Goal: Task Accomplishment & Management: Use online tool/utility

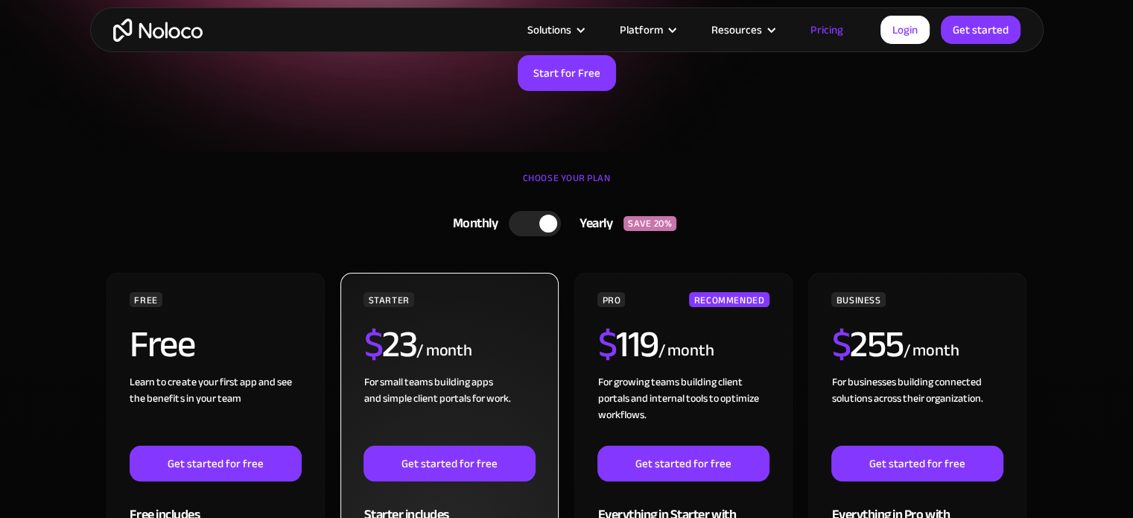
scroll to position [372, 0]
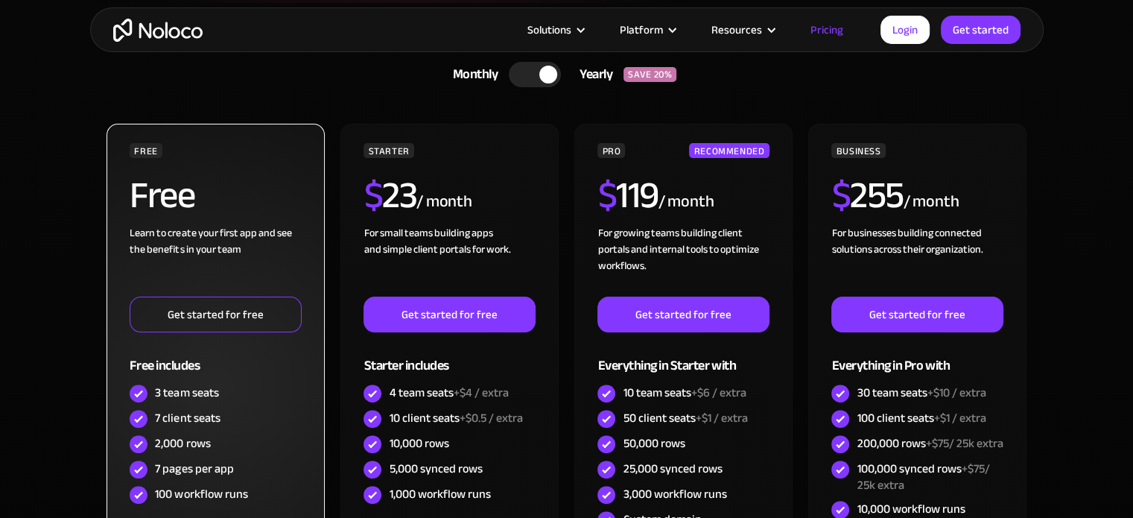
click at [209, 309] on link "Get started for free" at bounding box center [215, 315] width 171 height 36
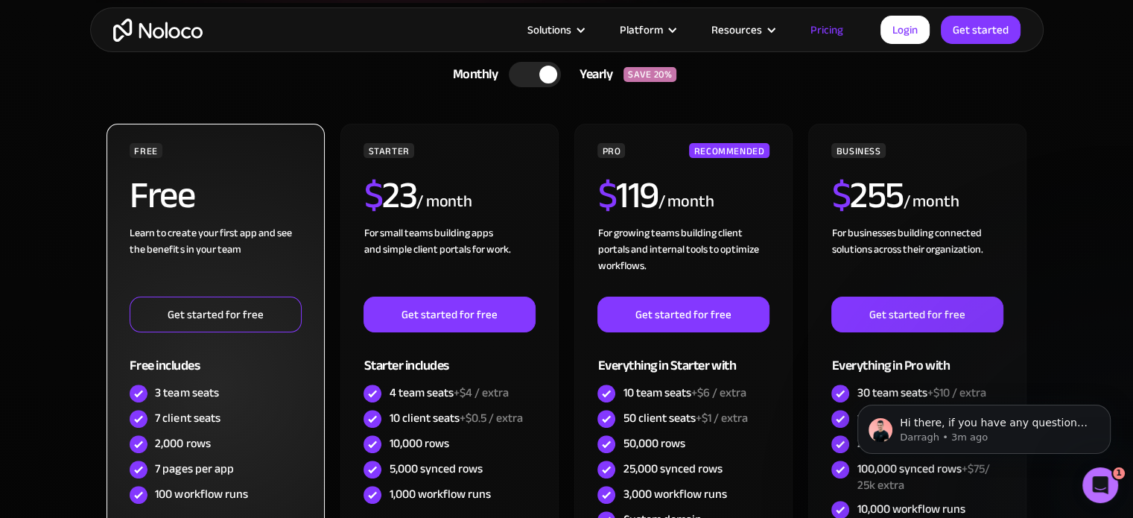
scroll to position [0, 0]
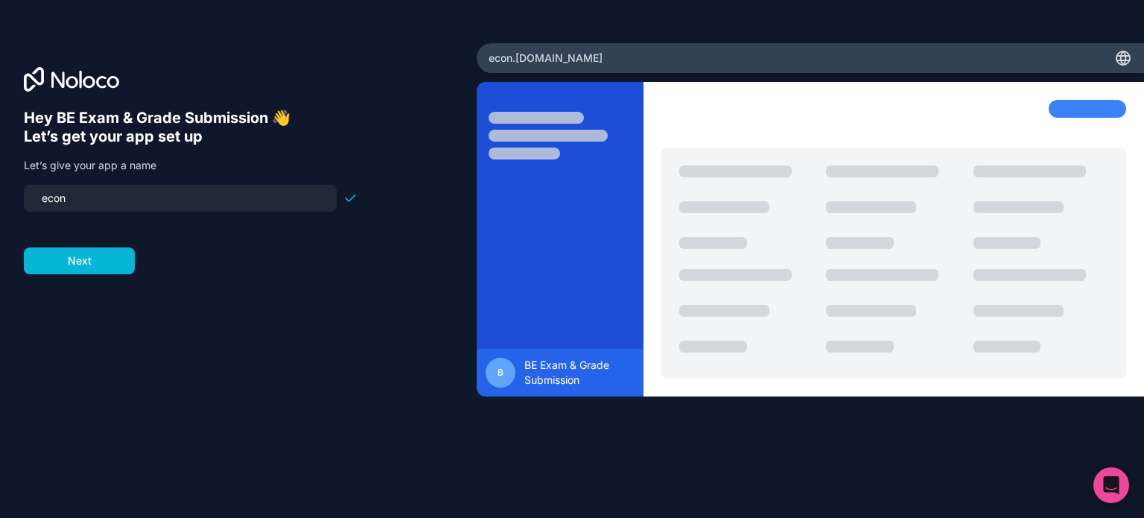
drag, startPoint x: 148, startPoint y: 202, endPoint x: -4, endPoint y: 193, distance: 152.2
click at [0, 193] on html "Hey BE Exam & Grade Submission 👋 Let’s get your app set up Let’s give your app …" at bounding box center [572, 259] width 1144 height 518
drag, startPoint x: 57, startPoint y: 119, endPoint x: 268, endPoint y: 116, distance: 210.8
click at [268, 116] on h6 "Hey BE Exam & Grade Submission 👋" at bounding box center [191, 118] width 334 height 19
copy h6 "BE Exam & Grade Submission"
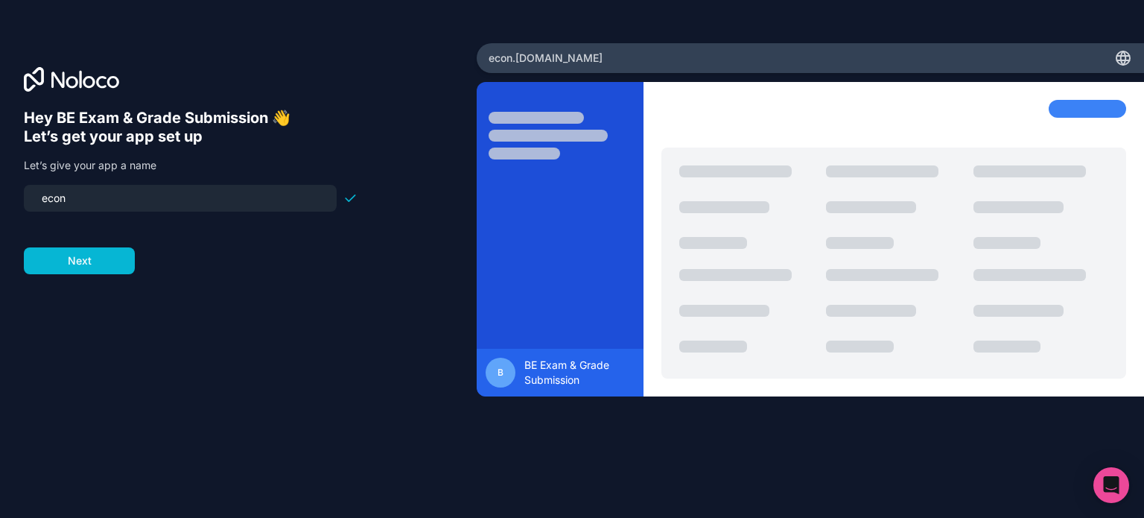
click at [125, 196] on input "econ" at bounding box center [180, 198] width 295 height 21
click at [88, 164] on p "Let’s give your app a name" at bounding box center [191, 165] width 334 height 15
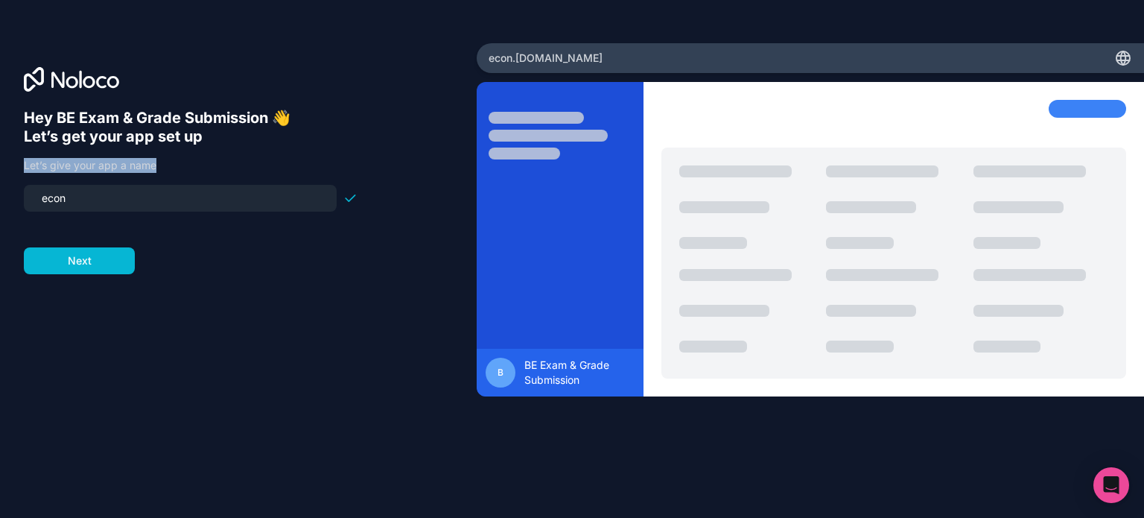
click at [88, 164] on p "Let’s give your app a name" at bounding box center [191, 165] width 334 height 15
copy p "Let’s give your app a name"
click at [89, 201] on input "econ" at bounding box center [180, 198] width 295 height 21
paste input "be-program-midterm"
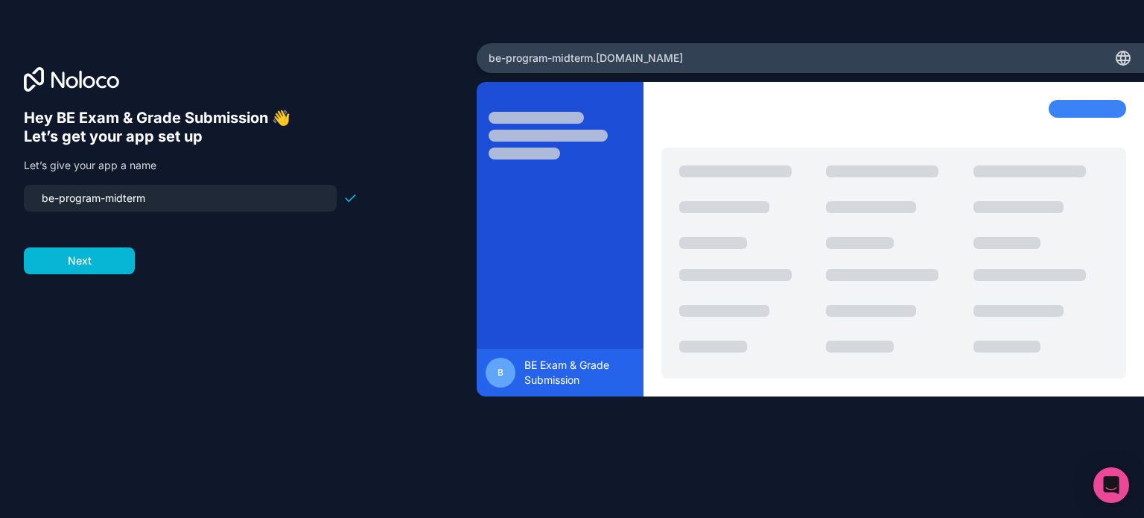
click at [291, 294] on div "Hey BE Exam & Grade Submission 👋 Let’s get your app set up Let’s give your app …" at bounding box center [238, 280] width 429 height 342
click at [173, 203] on input "be-program-midterm" at bounding box center [180, 198] width 295 height 21
paste input "-submission"
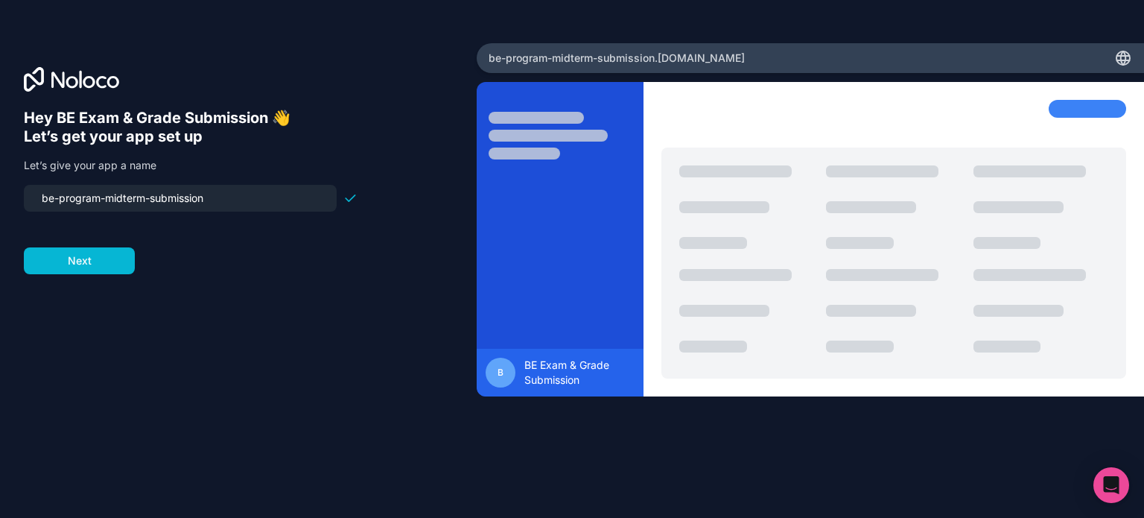
type input "be-program-midterm-submission"
click at [226, 295] on div "Hey BE Exam & Grade Submission 👋 Let’s get your app set up Let’s give your app …" at bounding box center [238, 280] width 429 height 342
click at [80, 265] on button "Next" at bounding box center [79, 260] width 111 height 27
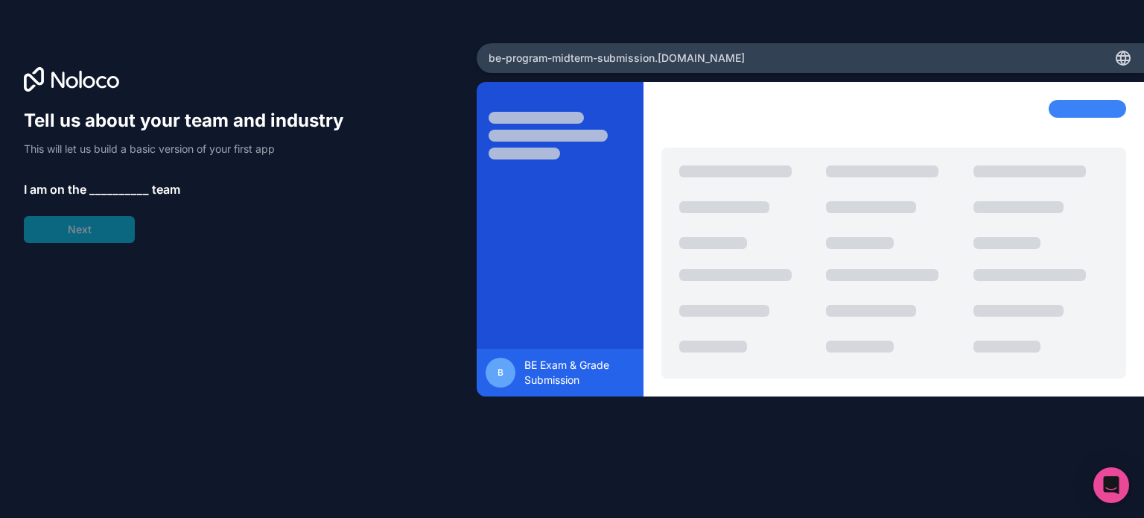
click at [143, 189] on span "__________" at bounding box center [119, 189] width 60 height 18
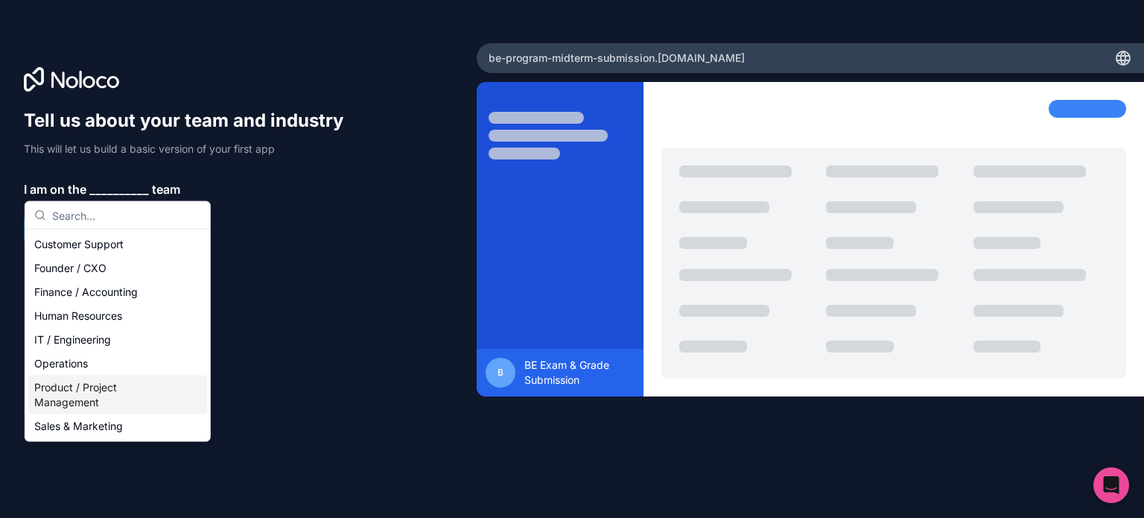
click at [110, 391] on div "Product / Project Management" at bounding box center [117, 394] width 179 height 39
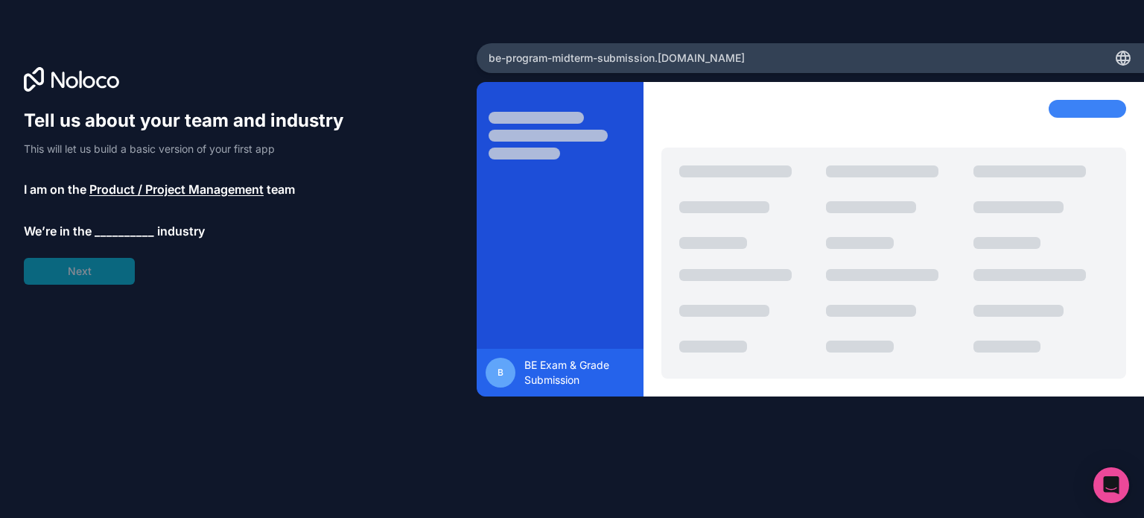
click at [111, 225] on span "__________" at bounding box center [125, 231] width 60 height 18
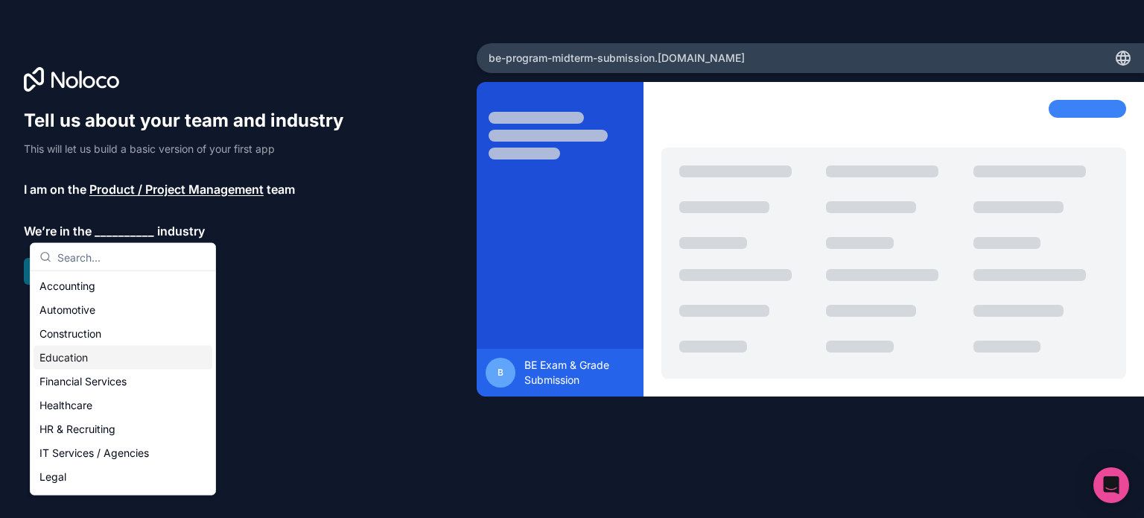
click at [85, 352] on div "Education" at bounding box center [123, 358] width 179 height 24
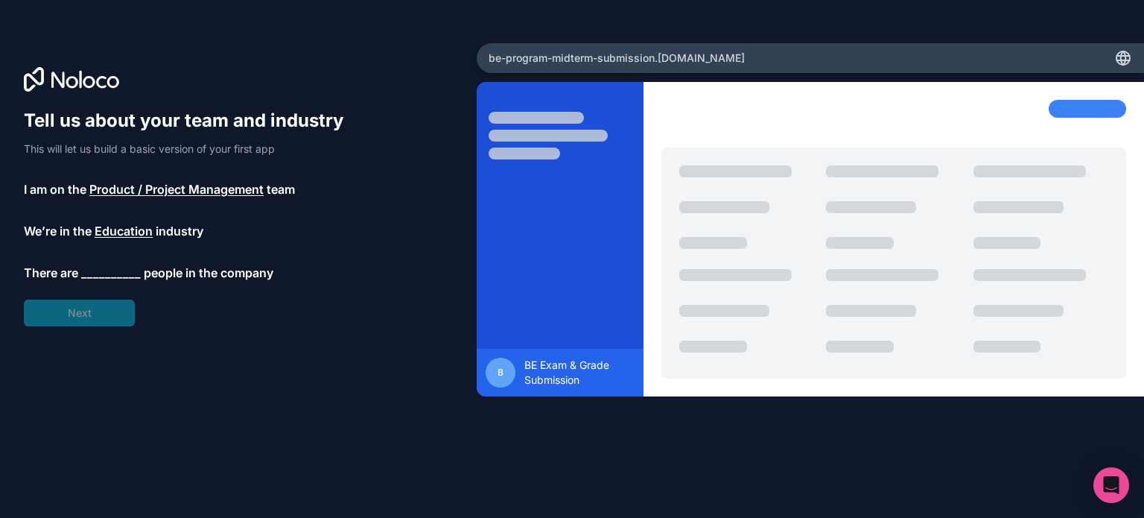
click at [98, 278] on span "__________" at bounding box center [111, 273] width 60 height 18
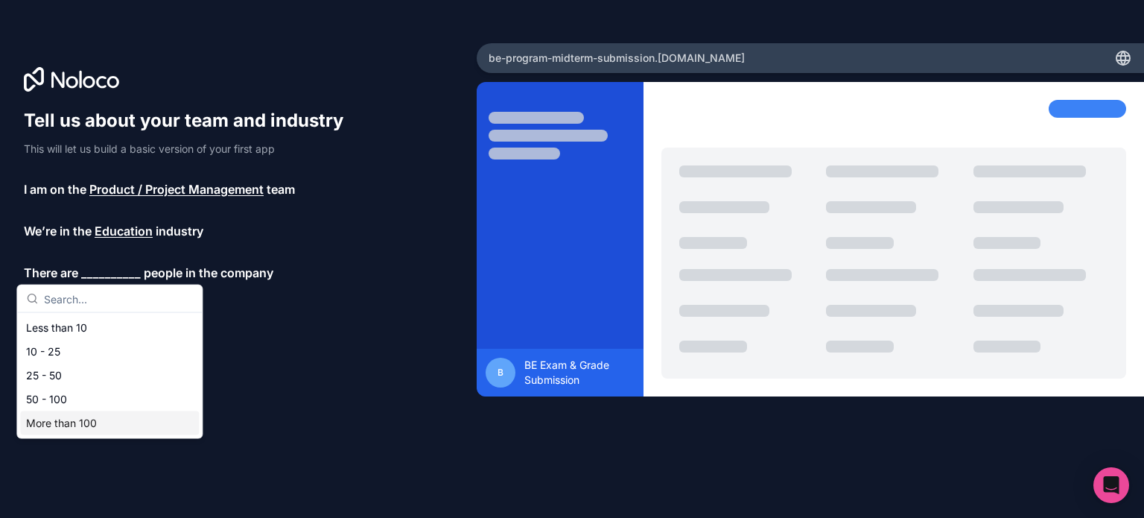
click at [58, 422] on div "More than 100" at bounding box center [109, 423] width 179 height 24
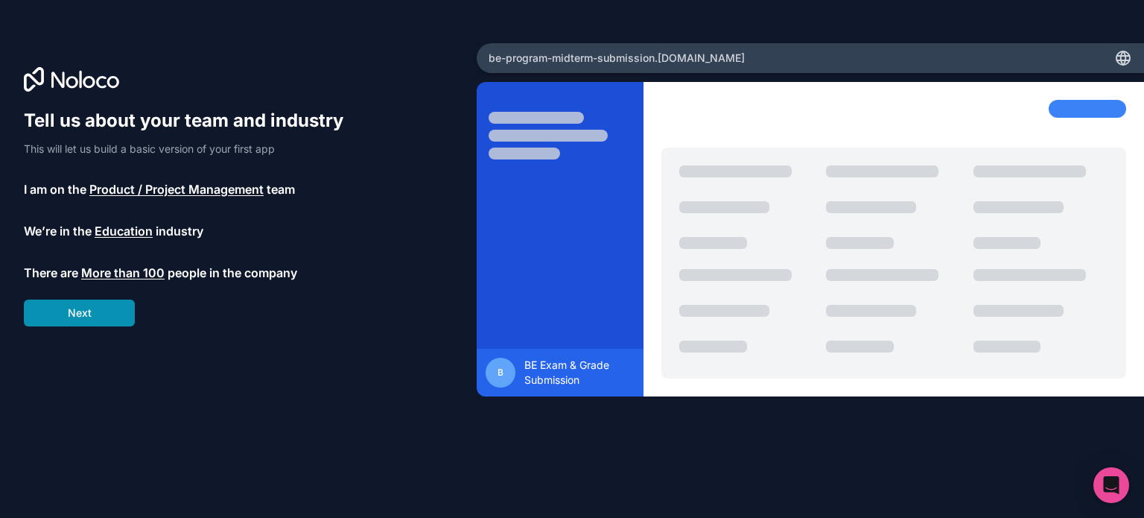
click at [109, 314] on button "Next" at bounding box center [79, 312] width 111 height 27
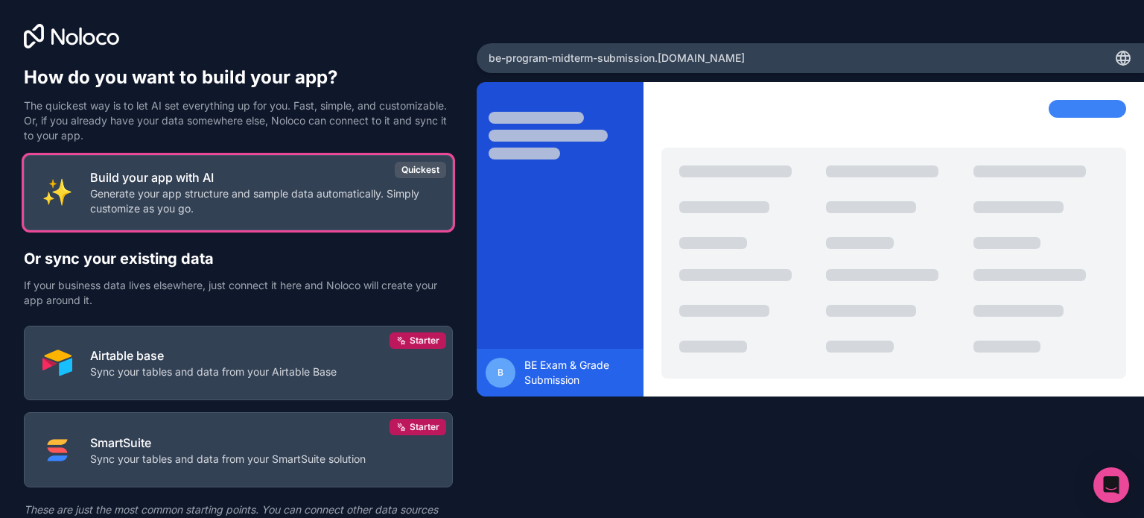
click at [311, 80] on h1 "How do you want to build your app?" at bounding box center [238, 78] width 429 height 24
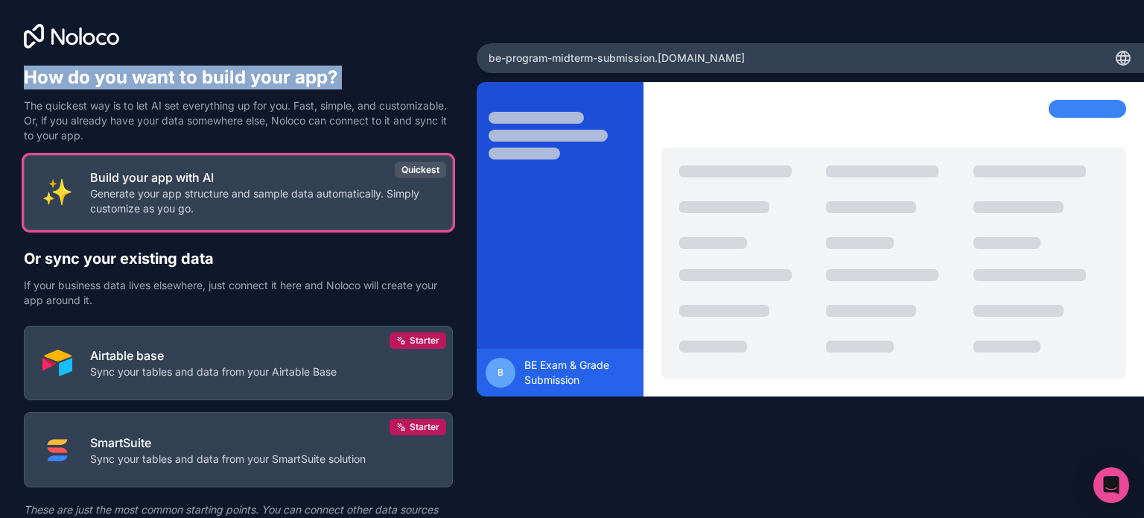
click at [311, 80] on h1 "How do you want to build your app?" at bounding box center [238, 78] width 429 height 24
copy h1 "How do you want to build your app?"
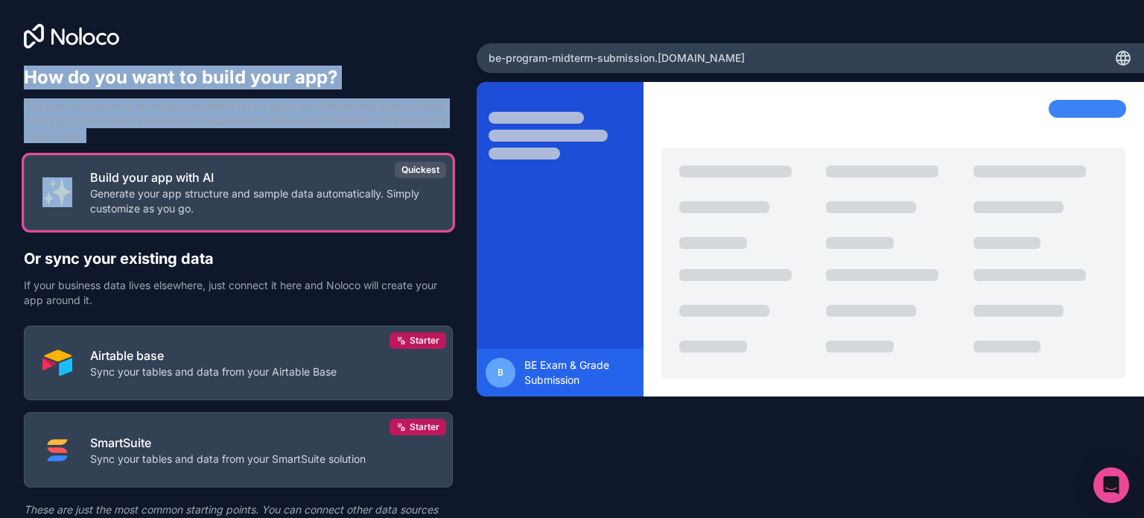
click at [214, 134] on p "The quickest way is to let AI set everything up for you. Fast, simple, and cust…" at bounding box center [238, 120] width 429 height 45
copy div "How do you want to build your app? The quickest way is to let AI set everything…"
click at [218, 124] on p "The quickest way is to let AI set everything up for you. Fast, simple, and cust…" at bounding box center [238, 120] width 429 height 45
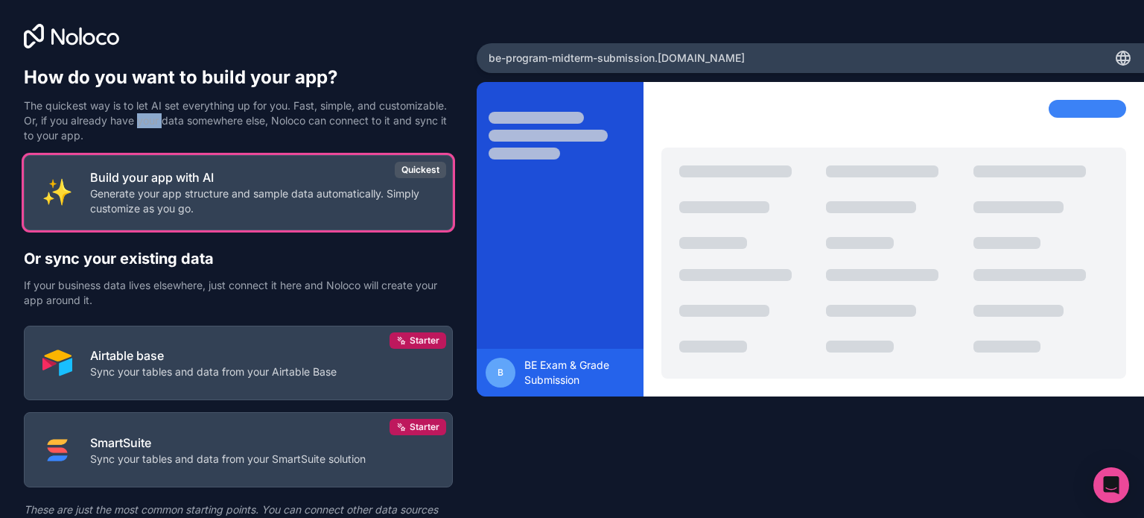
click at [218, 124] on p "The quickest way is to let AI set everything up for you. Fast, simple, and cust…" at bounding box center [238, 120] width 429 height 45
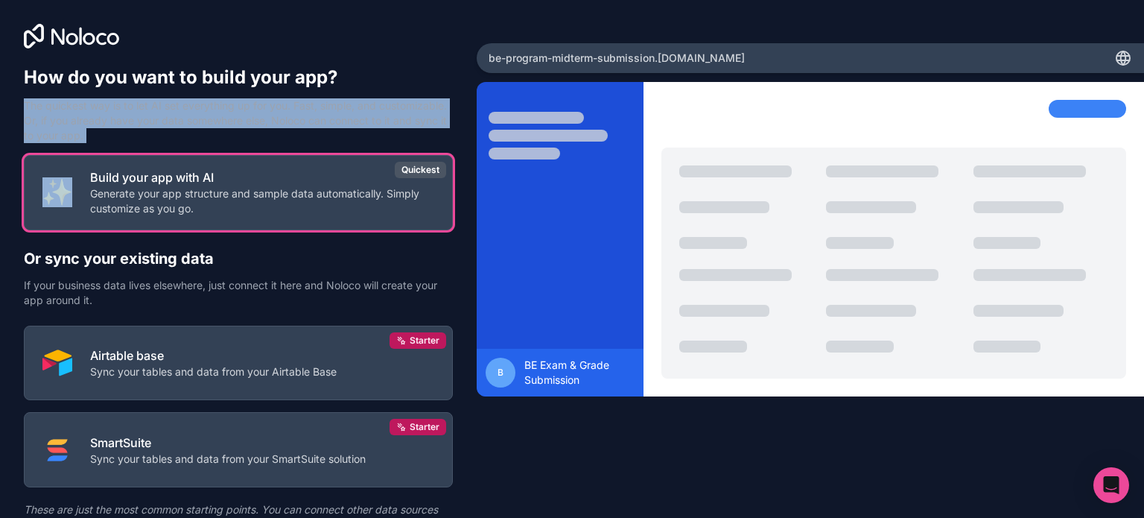
click at [218, 124] on p "The quickest way is to let AI set everything up for you. Fast, simple, and cust…" at bounding box center [238, 120] width 429 height 45
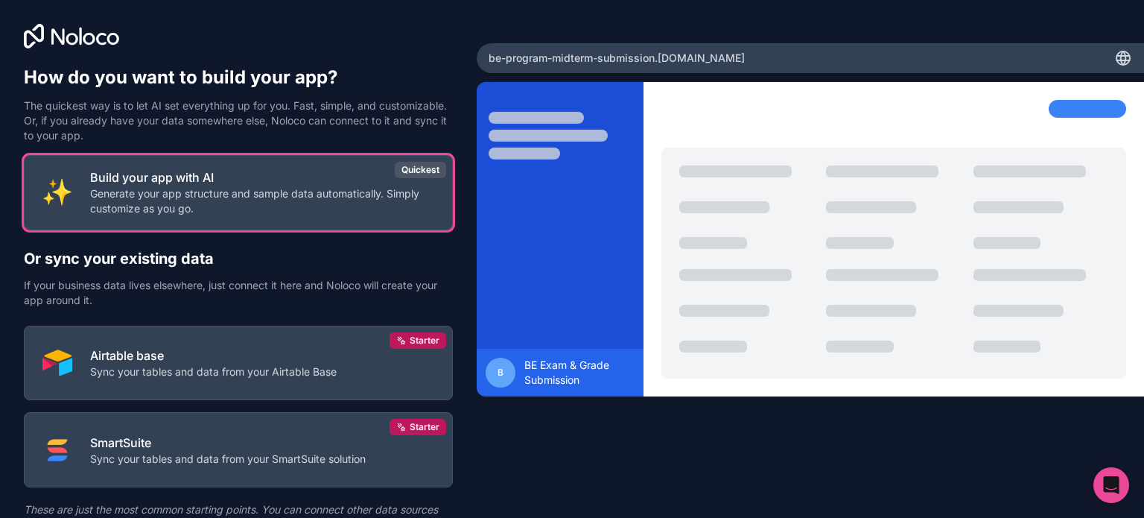
click at [443, 238] on div "Build your app with AI Generate your app structure and sample data automaticall…" at bounding box center [238, 372] width 429 height 434
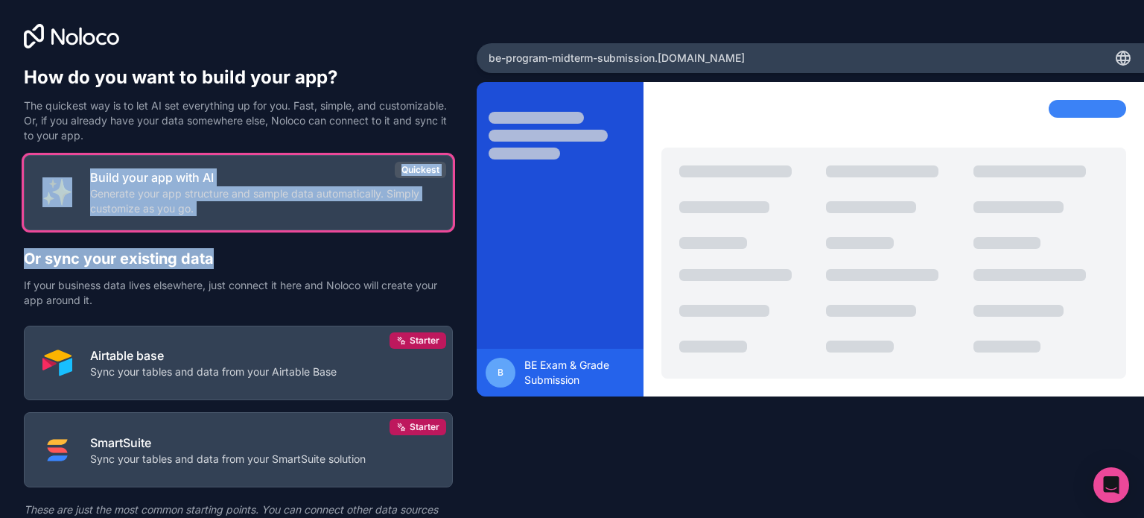
drag, startPoint x: 449, startPoint y: 242, endPoint x: 20, endPoint y: 177, distance: 434.1
click at [20, 177] on div "How do you want to build your app? The quickest way is to let AI set everything…" at bounding box center [238, 215] width 477 height 431
copy div "Build your app with AI Generate your app structure and sample data automaticall…"
click at [83, 282] on p "If your business data lives elsewhere, just connect it here and Noloco will cre…" at bounding box center [238, 293] width 429 height 30
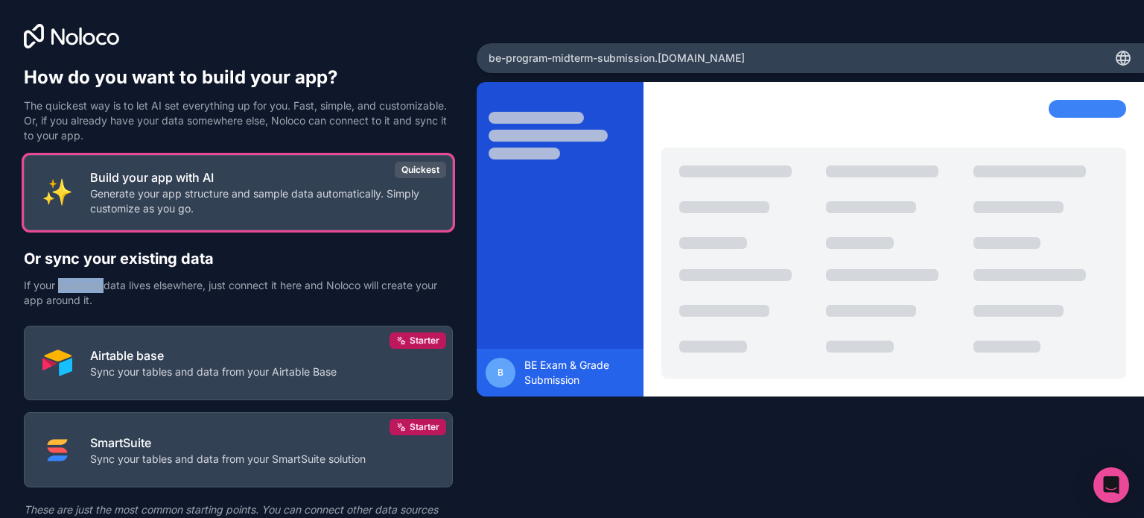
click at [83, 282] on p "If your business data lives elsewhere, just connect it here and Noloco will cre…" at bounding box center [238, 293] width 429 height 30
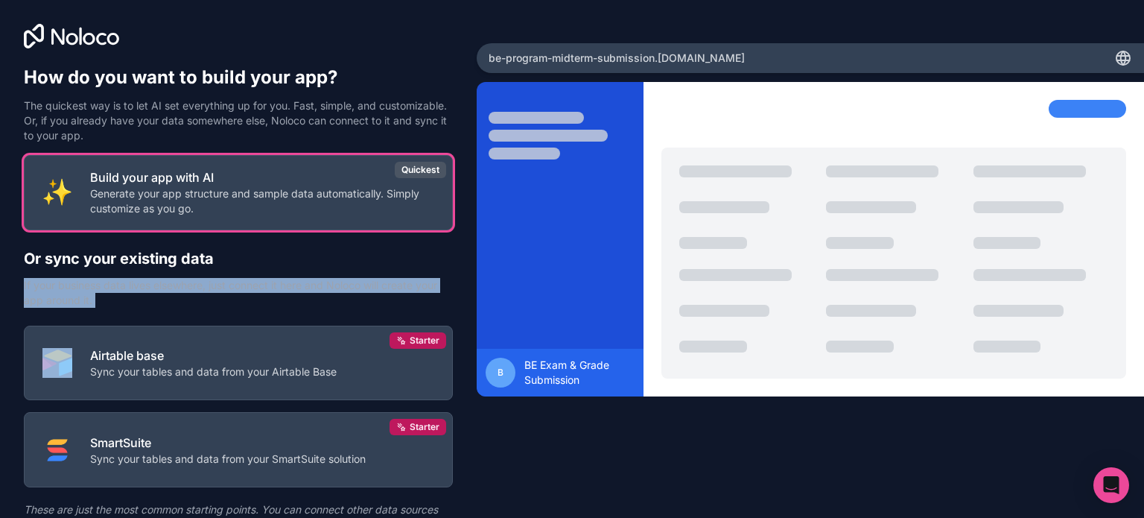
click at [83, 282] on p "If your business data lives elsewhere, just connect it here and Noloco will cre…" at bounding box center [238, 293] width 429 height 30
copy p "If your business data lives elsewhere, just connect it here and Noloco will cre…"
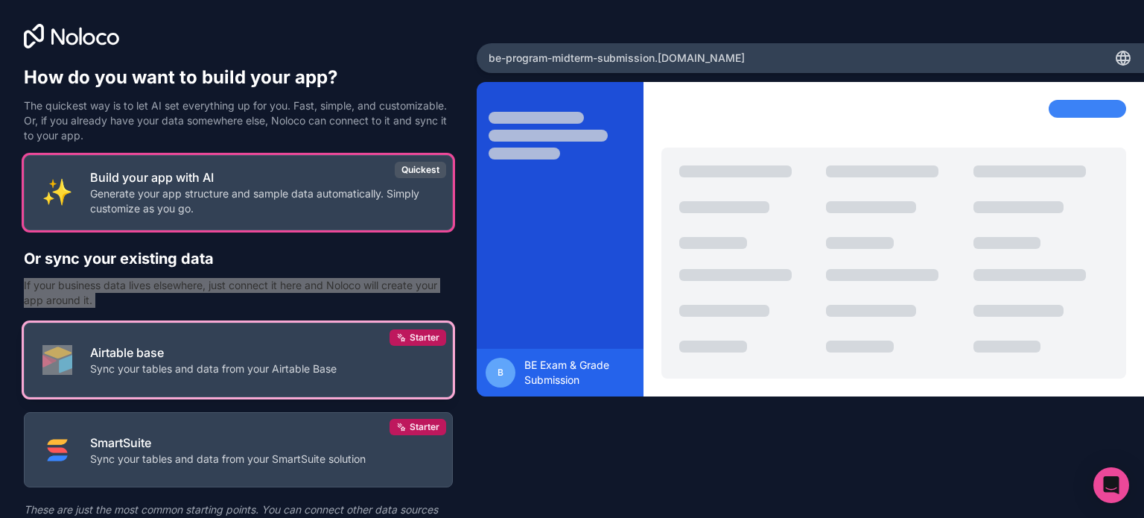
scroll to position [69, 0]
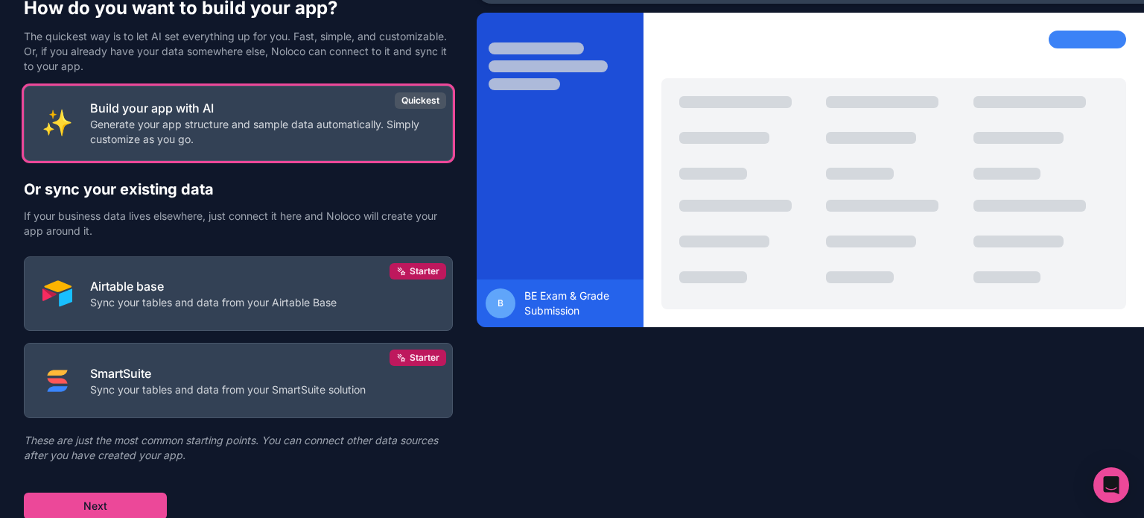
click at [479, 338] on div "B BE Exam & Grade Submission" at bounding box center [811, 209] width 668 height 393
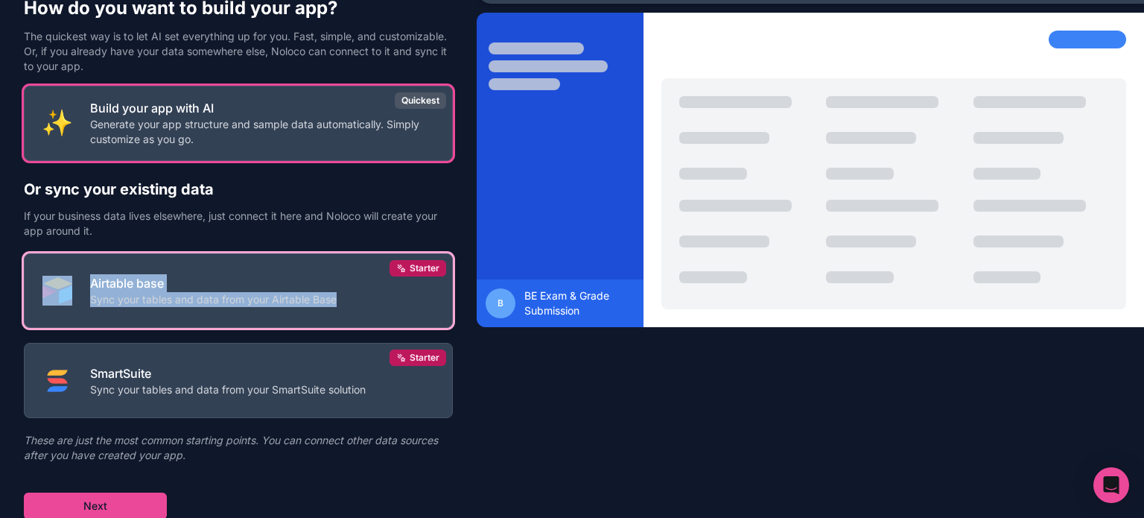
drag, startPoint x: 459, startPoint y: 336, endPoint x: 45, endPoint y: 282, distance: 417.7
click at [45, 282] on div "How do you want to build your app? The quickest way is to let AI set everything…" at bounding box center [238, 146] width 477 height 431
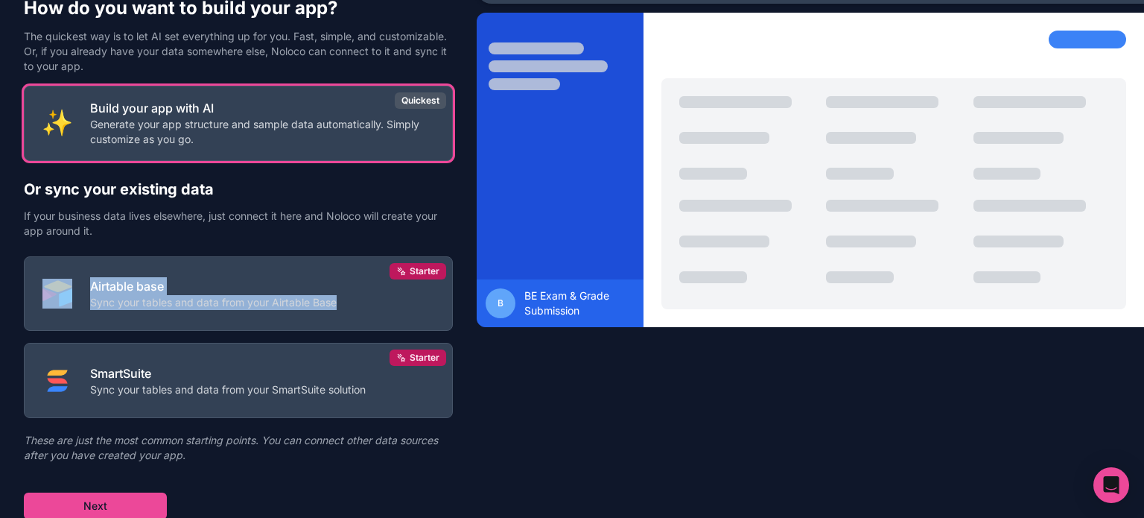
copy button "Airtable base Sync your tables and data from your Airtable Base"
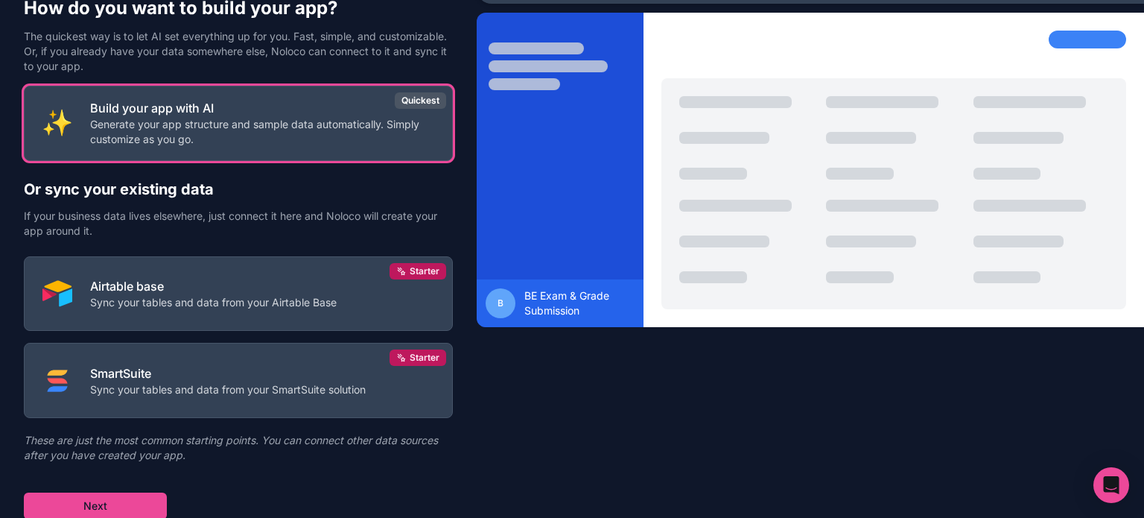
click at [491, 413] on div "How do you want to build your app? The quickest way is to let AI set everything…" at bounding box center [572, 259] width 1144 height 518
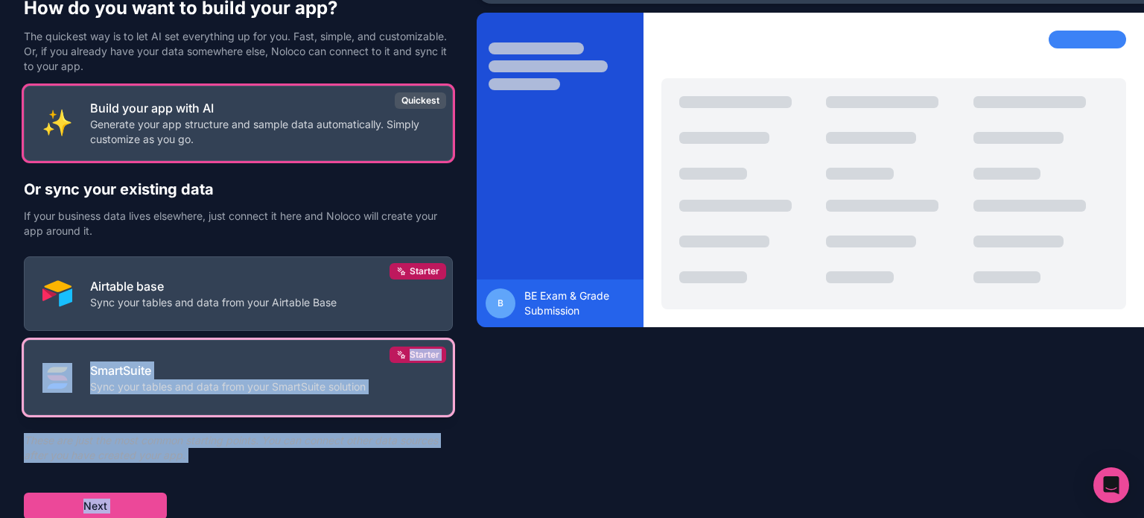
drag, startPoint x: 491, startPoint y: 420, endPoint x: 170, endPoint y: 405, distance: 321.5
click at [25, 365] on div "How do you want to build your app? The quickest way is to let AI set everything…" at bounding box center [572, 259] width 1144 height 518
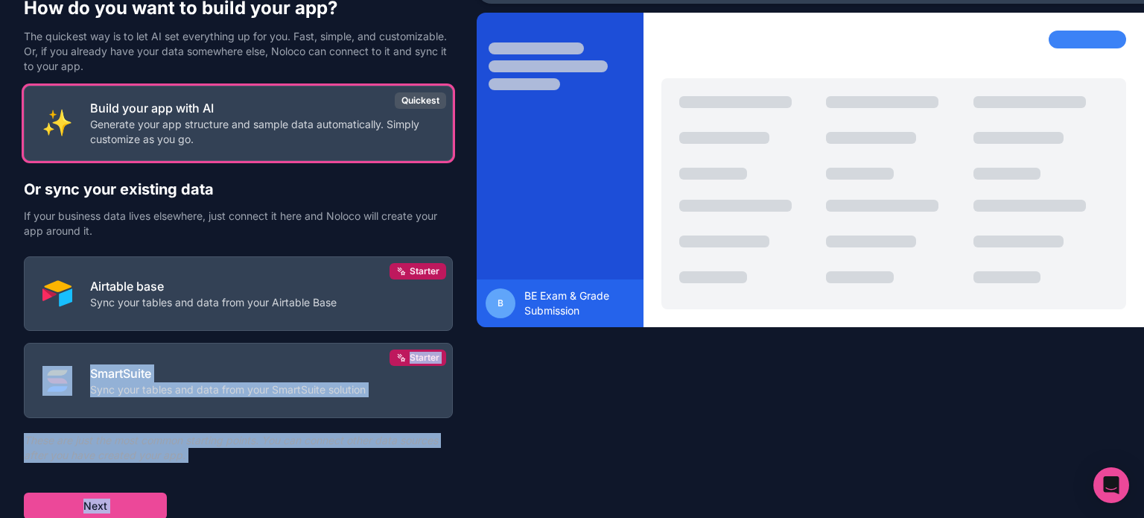
drag, startPoint x: 246, startPoint y: 457, endPoint x: 286, endPoint y: 436, distance: 45.3
click at [247, 457] on p "These are just the most common starting points. You can connect other data sour…" at bounding box center [238, 448] width 429 height 30
click at [548, 453] on div "How do you want to build your app? The quickest way is to let AI set everything…" at bounding box center [572, 259] width 1144 height 518
click at [483, 402] on div "B BE Exam & Grade Submission" at bounding box center [811, 209] width 668 height 393
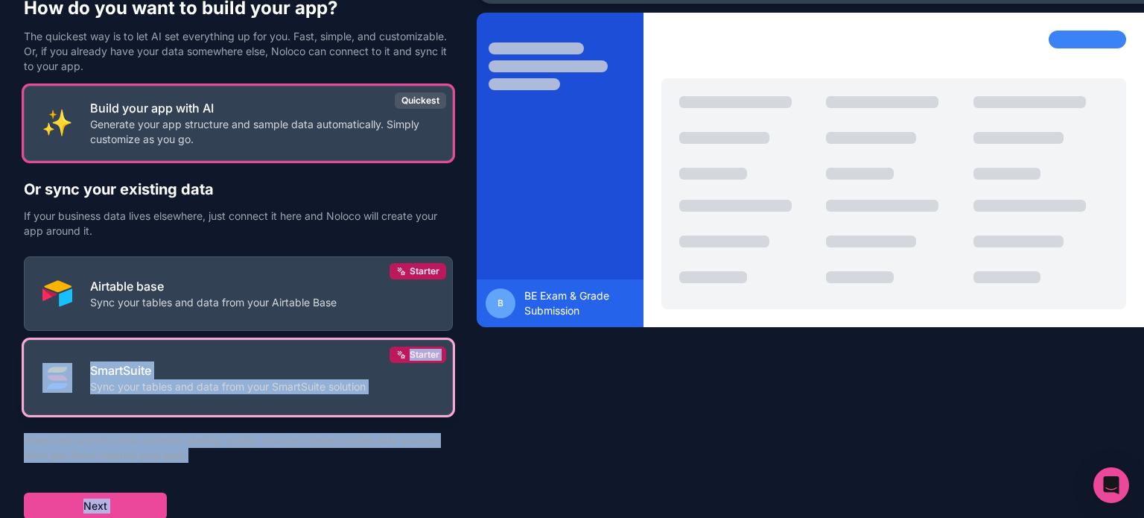
drag, startPoint x: 469, startPoint y: 396, endPoint x: 60, endPoint y: 369, distance: 410.7
click at [60, 369] on div "How do you want to build your app? The quickest way is to let AI set everything…" at bounding box center [572, 259] width 1144 height 518
copy div "SmartSuite Sync your tables and data from your SmartSuite solution Starter Thes…"
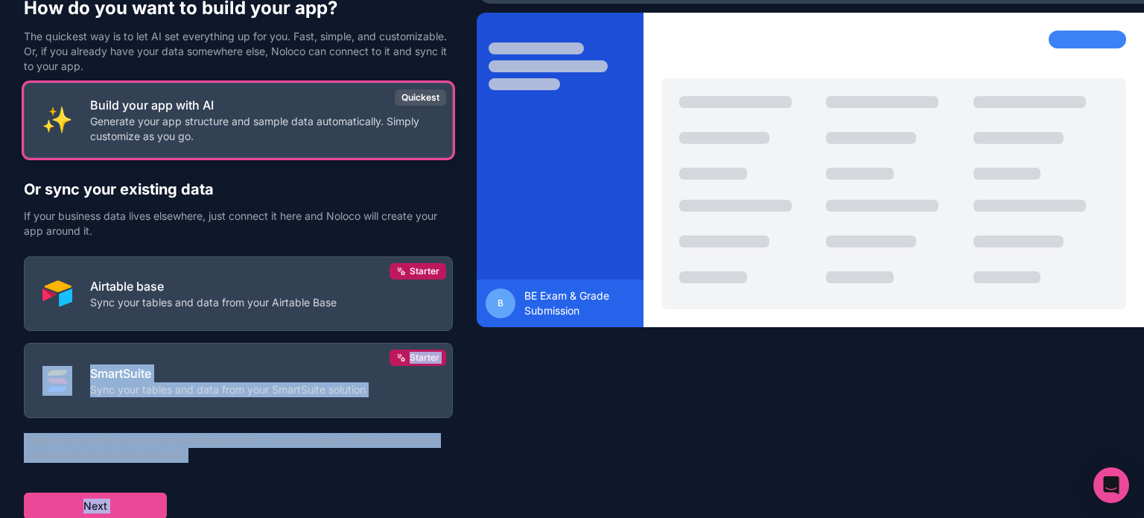
click at [301, 119] on p "Generate your app structure and sample data automatically. Simply customize as …" at bounding box center [262, 129] width 344 height 30
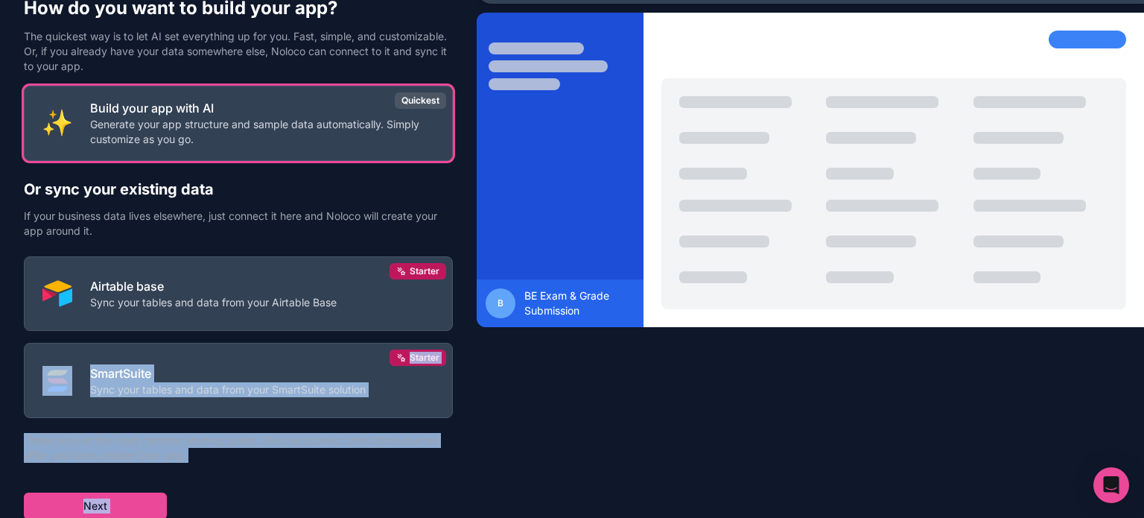
click at [267, 503] on div "Build your app with AI Generate your app structure and sample data automaticall…" at bounding box center [238, 303] width 429 height 434
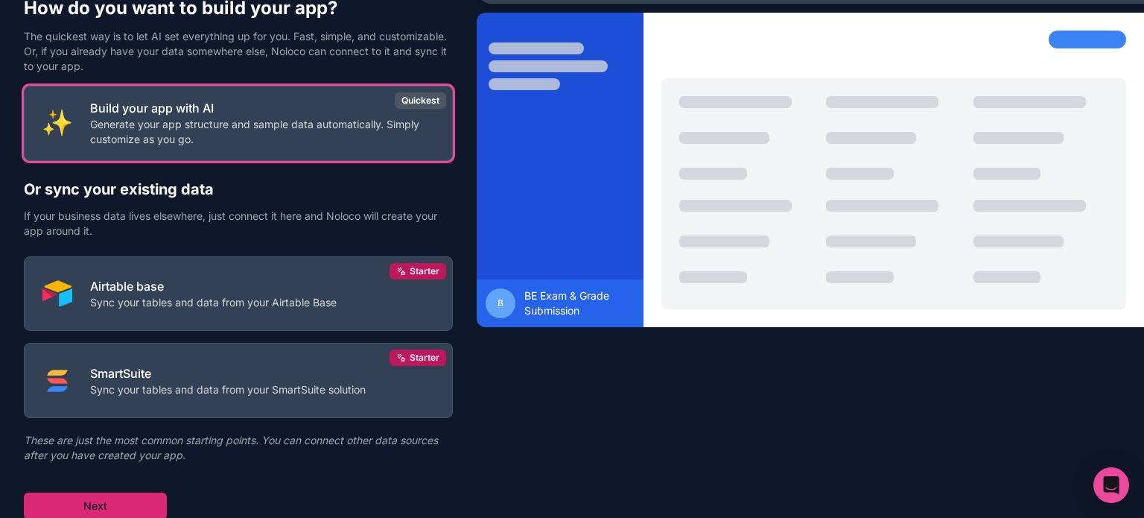
click at [131, 504] on button "Next" at bounding box center [95, 505] width 143 height 27
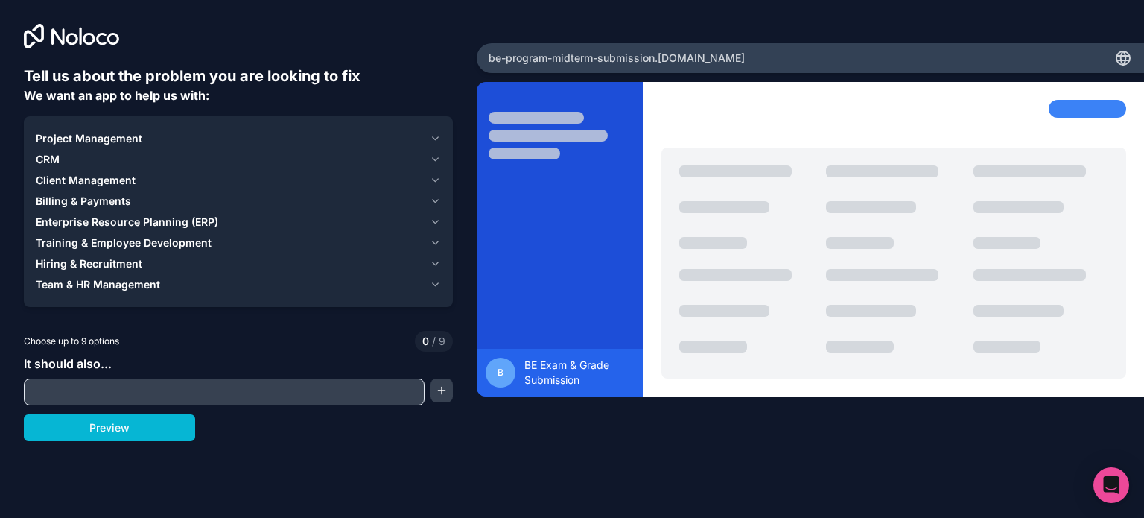
click at [249, 135] on div "Project Management" at bounding box center [230, 138] width 388 height 15
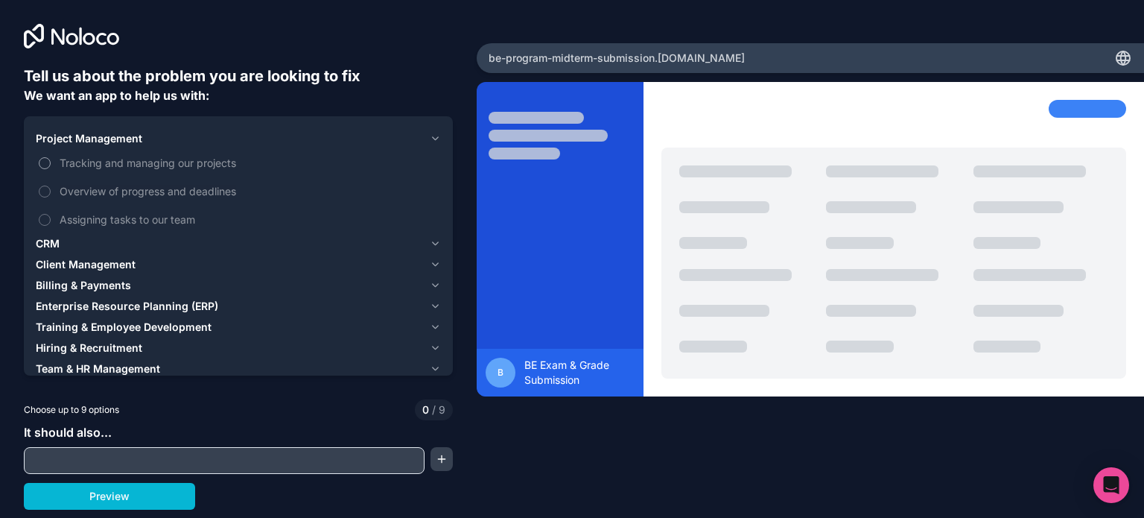
click at [175, 160] on span "Tracking and managing our projects" at bounding box center [249, 163] width 378 height 16
click at [51, 160] on button "Tracking and managing our projects" at bounding box center [45, 163] width 12 height 12
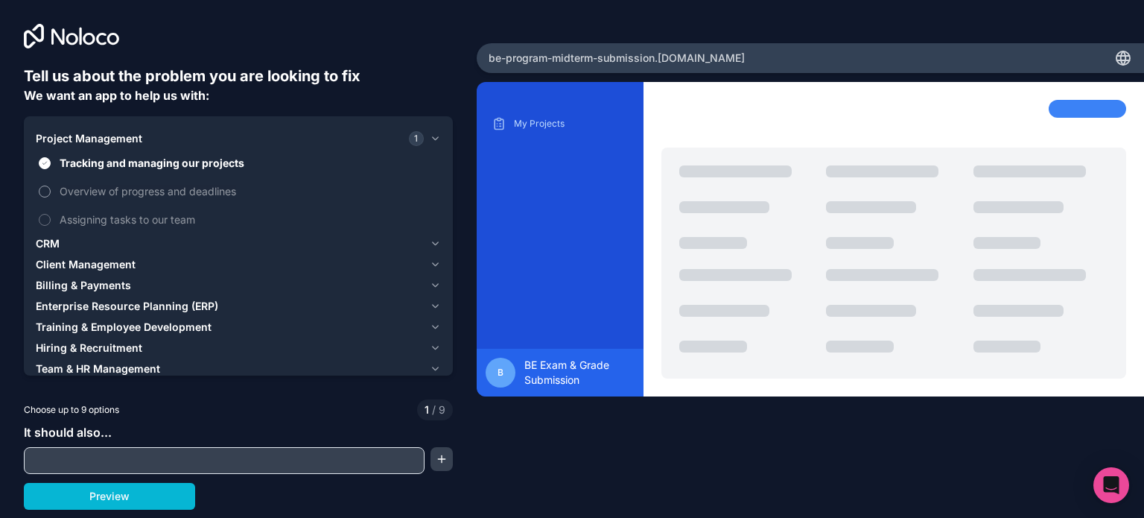
click at [133, 197] on span "Overview of progress and deadlines" at bounding box center [249, 191] width 378 height 16
click at [51, 197] on button "Overview of progress and deadlines" at bounding box center [45, 191] width 12 height 12
click at [103, 241] on div "CRM" at bounding box center [230, 243] width 388 height 15
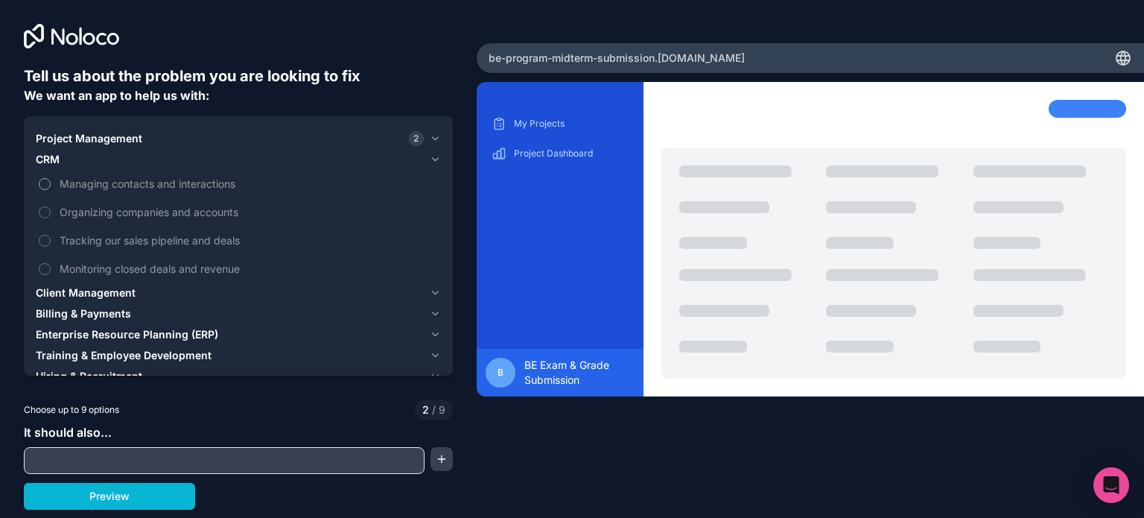
click at [142, 186] on span "Managing contacts and interactions" at bounding box center [249, 184] width 378 height 16
click at [51, 186] on button "Managing contacts and interactions" at bounding box center [45, 184] width 12 height 12
click at [134, 187] on span "Managing contacts and interactions" at bounding box center [249, 184] width 378 height 16
click at [51, 187] on button "Managing contacts and interactions" at bounding box center [45, 184] width 12 height 12
click at [116, 215] on span "Organizing companies and accounts" at bounding box center [249, 212] width 378 height 16
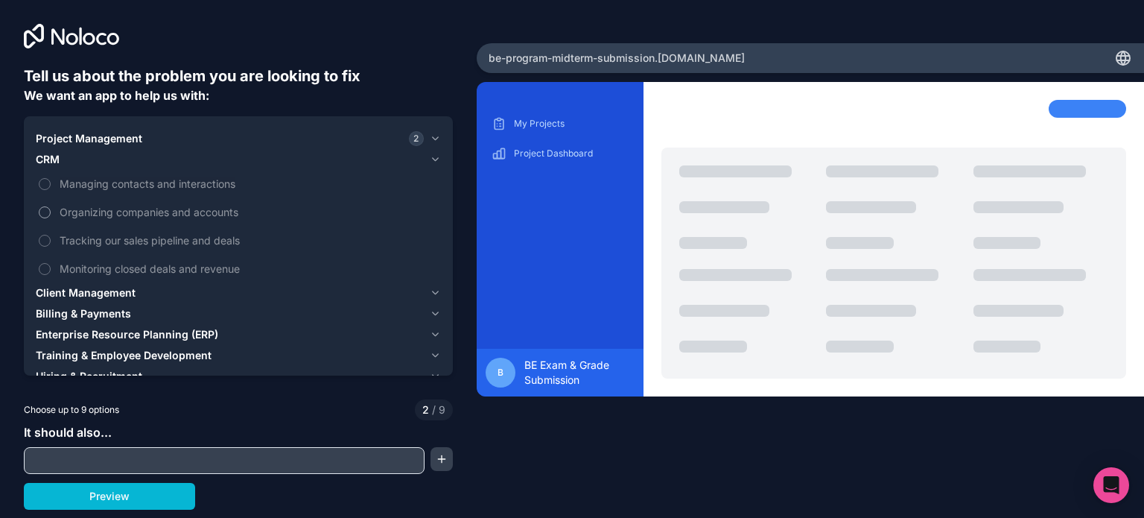
click at [51, 215] on button "Organizing companies and accounts" at bounding box center [45, 212] width 12 height 12
click at [134, 211] on span "Organizing companies and accounts" at bounding box center [249, 212] width 378 height 16
click at [51, 211] on button "Organizing companies and accounts" at bounding box center [45, 212] width 12 height 12
click at [127, 238] on span "Tracking our sales pipeline and deals" at bounding box center [249, 240] width 378 height 16
click at [51, 238] on button "Tracking our sales pipeline and deals" at bounding box center [45, 241] width 12 height 12
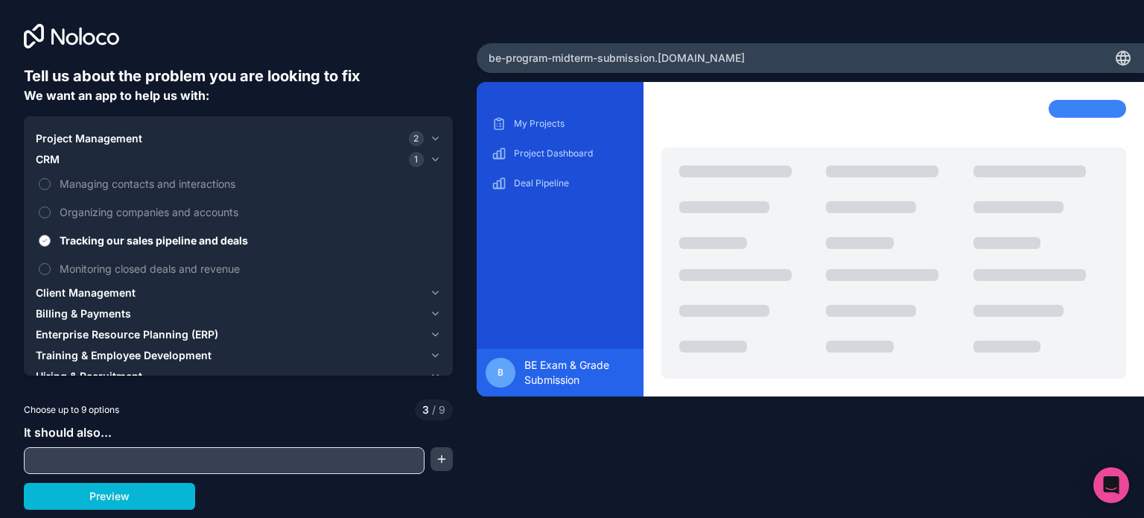
click at [138, 238] on span "Tracking our sales pipeline and deals" at bounding box center [249, 240] width 378 height 16
click at [51, 238] on button "Tracking our sales pipeline and deals" at bounding box center [45, 241] width 12 height 12
click at [109, 290] on span "Client Management" at bounding box center [86, 292] width 100 height 15
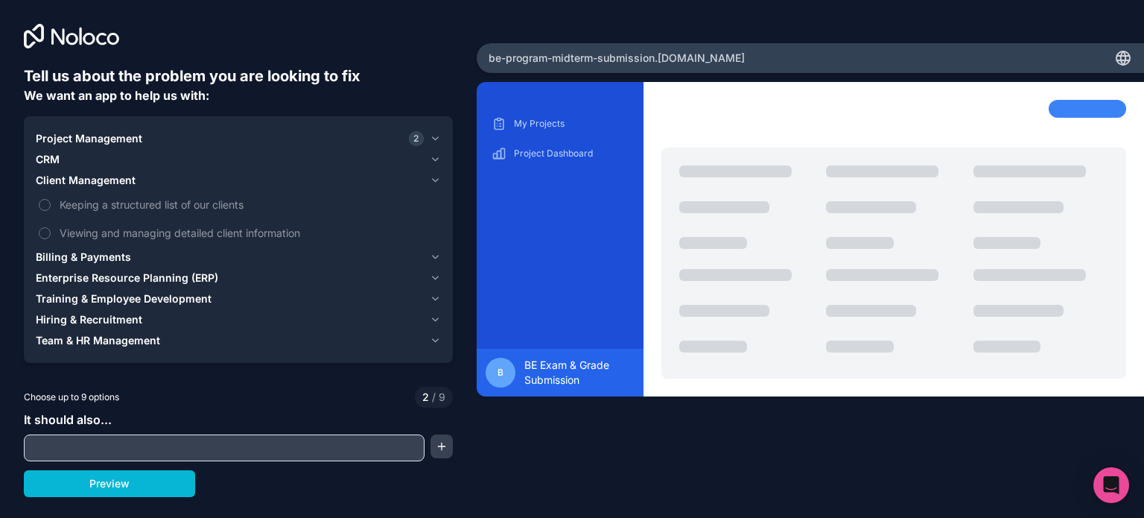
click at [95, 160] on div "CRM" at bounding box center [230, 159] width 388 height 15
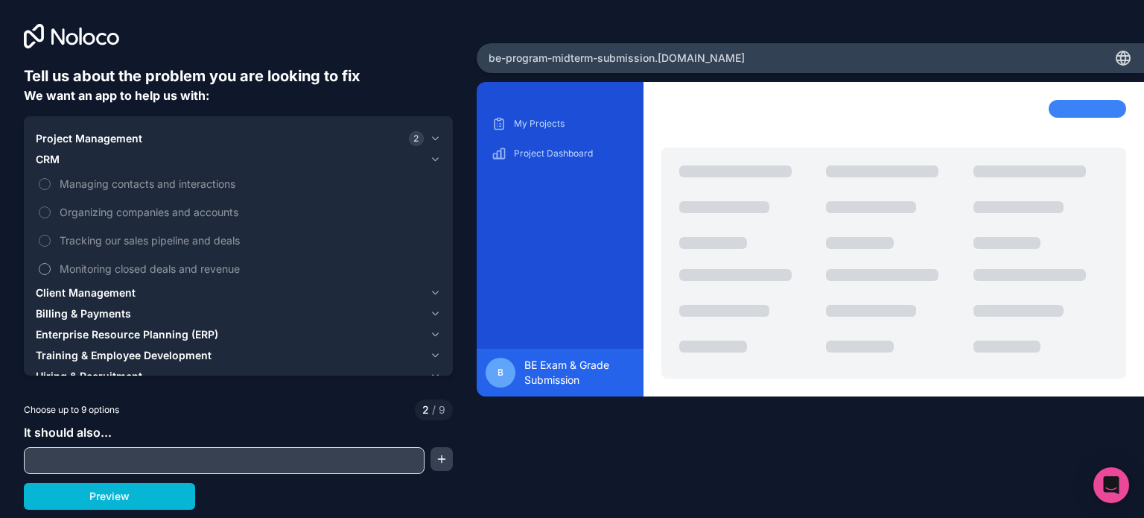
click at [107, 271] on span "Monitoring closed deals and revenue" at bounding box center [249, 269] width 378 height 16
click at [51, 271] on button "Monitoring closed deals and revenue" at bounding box center [45, 269] width 12 height 12
click at [101, 270] on span "Monitoring closed deals and revenue" at bounding box center [249, 269] width 378 height 16
click at [51, 270] on button "Monitoring closed deals and revenue" at bounding box center [45, 269] width 12 height 12
click at [86, 288] on span "Client Management" at bounding box center [86, 292] width 100 height 15
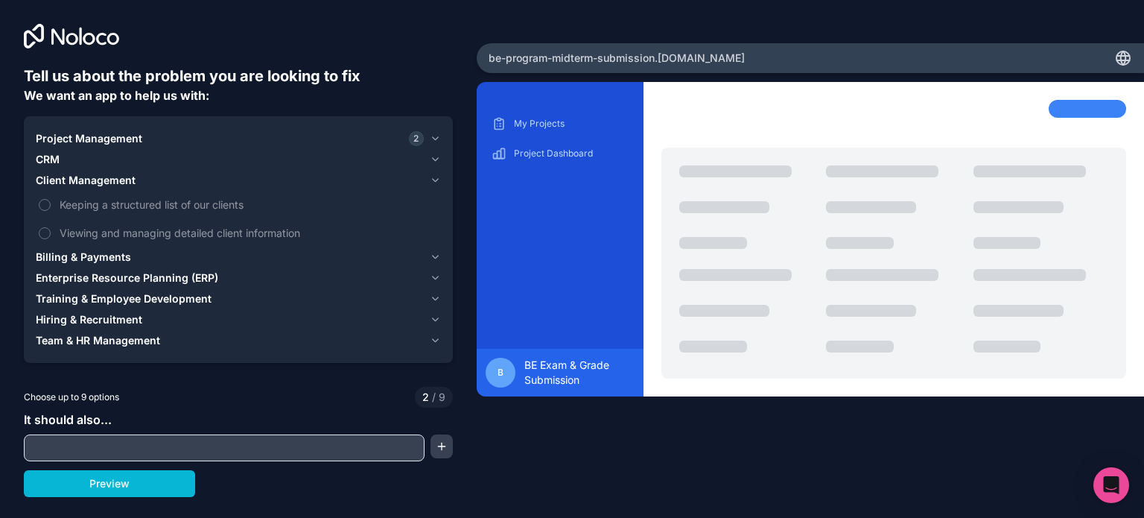
click at [85, 159] on div "CRM" at bounding box center [230, 159] width 388 height 15
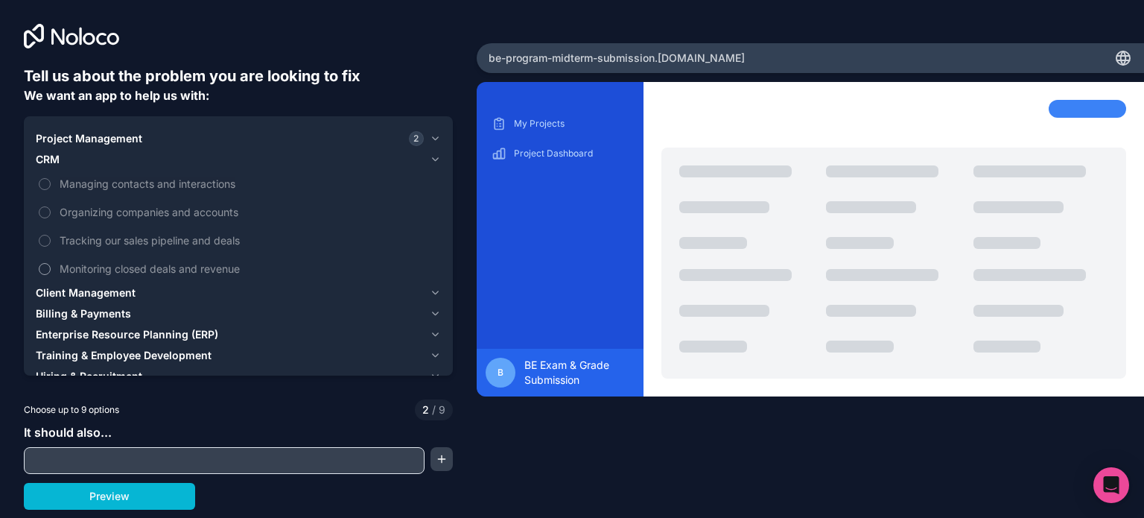
click at [110, 264] on span "Monitoring closed deals and revenue" at bounding box center [249, 269] width 378 height 16
click at [51, 264] on button "Monitoring closed deals and revenue" at bounding box center [45, 269] width 12 height 12
click at [89, 289] on span "Client Management" at bounding box center [86, 292] width 100 height 15
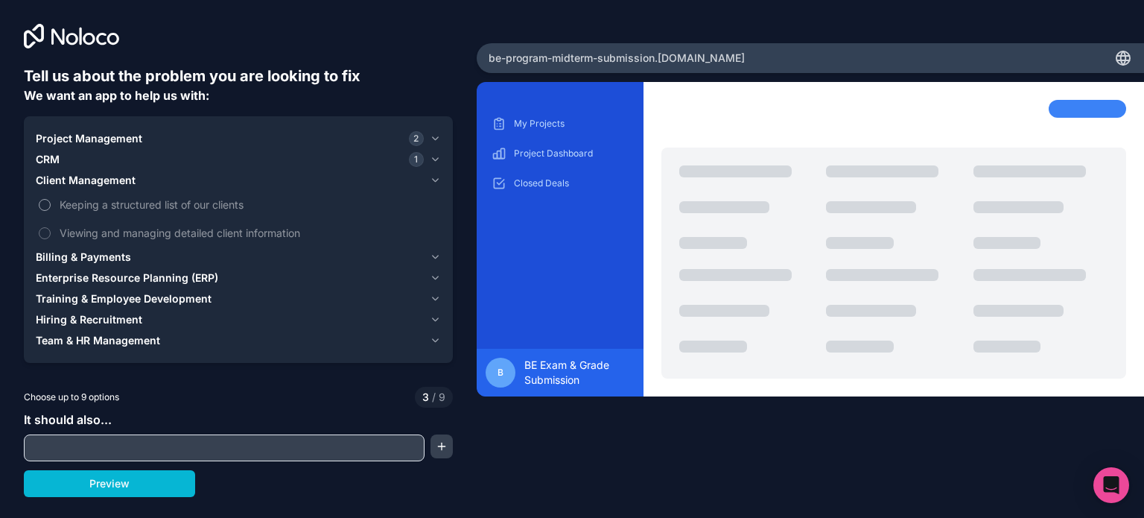
click at [143, 209] on span "Keeping a structured list of our clients" at bounding box center [249, 205] width 378 height 16
click at [51, 209] on button "Keeping a structured list of our clients" at bounding box center [45, 205] width 12 height 12
click at [143, 232] on span "Viewing and managing detailed client information" at bounding box center [249, 233] width 378 height 16
click at [51, 232] on button "Viewing and managing detailed client information" at bounding box center [45, 233] width 12 height 12
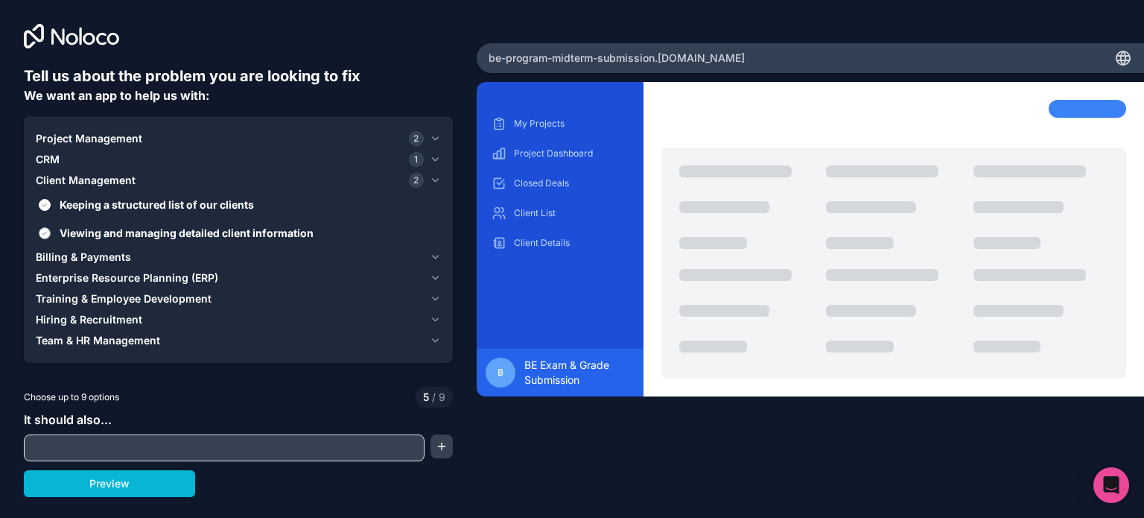
click at [133, 234] on span "Viewing and managing detailed client information" at bounding box center [249, 233] width 378 height 16
click at [51, 234] on button "Viewing and managing detailed client information" at bounding box center [45, 233] width 12 height 12
click at [151, 197] on span "Keeping a structured list of our clients" at bounding box center [249, 205] width 378 height 16
click at [51, 199] on button "Keeping a structured list of our clients" at bounding box center [45, 205] width 12 height 12
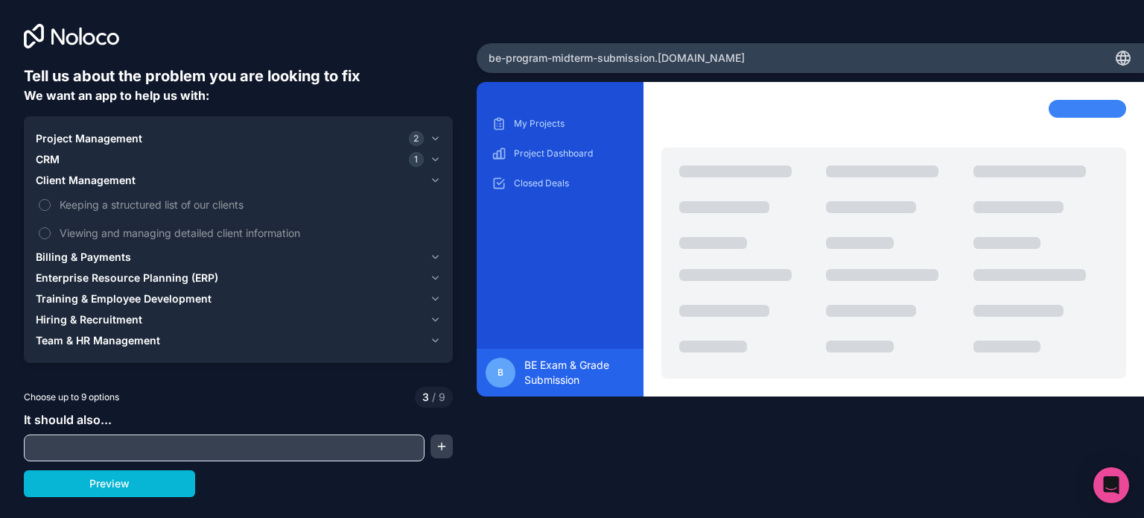
click at [94, 252] on span "Billing & Payments" at bounding box center [83, 257] width 95 height 15
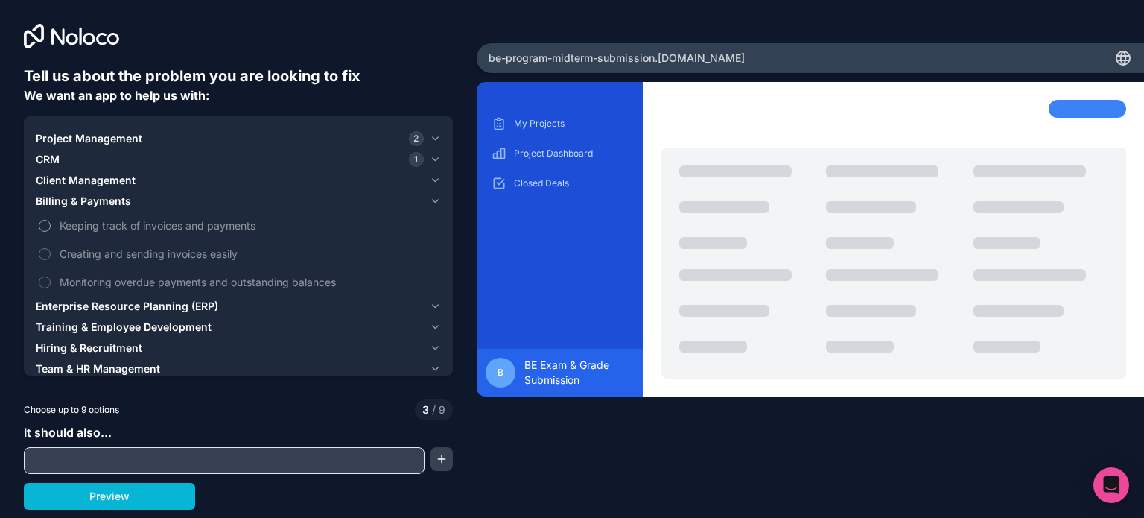
click at [139, 219] on span "Keeping track of invoices and payments" at bounding box center [249, 226] width 378 height 16
click at [51, 220] on button "Keeping track of invoices and payments" at bounding box center [45, 226] width 12 height 12
click at [133, 227] on span "Keeping track of invoices and payments" at bounding box center [249, 226] width 378 height 16
click at [51, 227] on button "Keeping track of invoices and payments" at bounding box center [45, 226] width 12 height 12
click at [137, 227] on span "Keeping track of invoices and payments" at bounding box center [249, 226] width 378 height 16
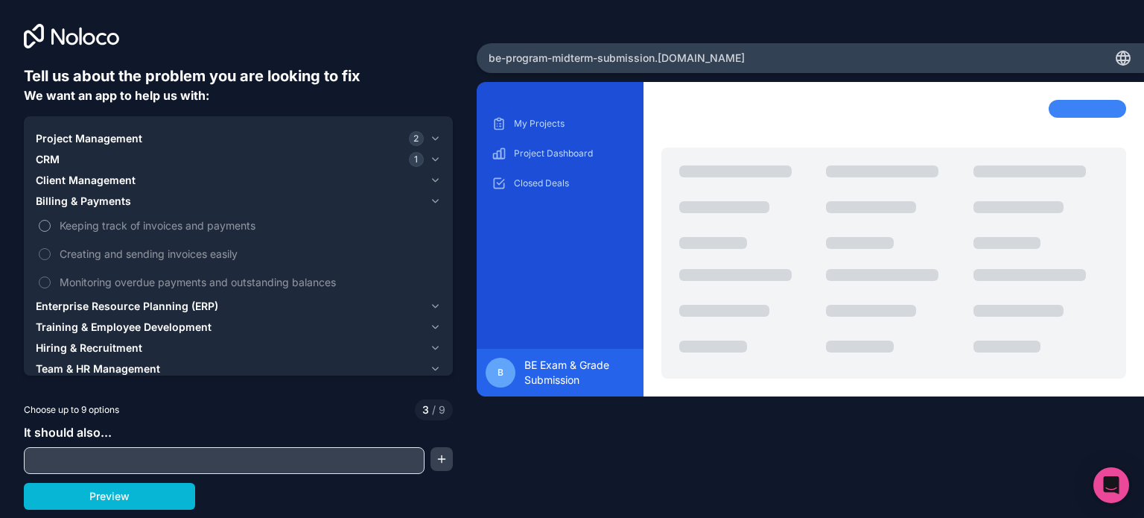
click at [51, 227] on button "Keeping track of invoices and payments" at bounding box center [45, 226] width 12 height 12
click at [125, 229] on span "Keeping track of invoices and payments" at bounding box center [249, 226] width 378 height 16
click at [51, 229] on button "Keeping track of invoices and payments" at bounding box center [45, 226] width 12 height 12
click at [113, 253] on span "Creating and sending invoices easily" at bounding box center [249, 254] width 378 height 16
click at [51, 253] on button "Creating and sending invoices easily" at bounding box center [45, 254] width 12 height 12
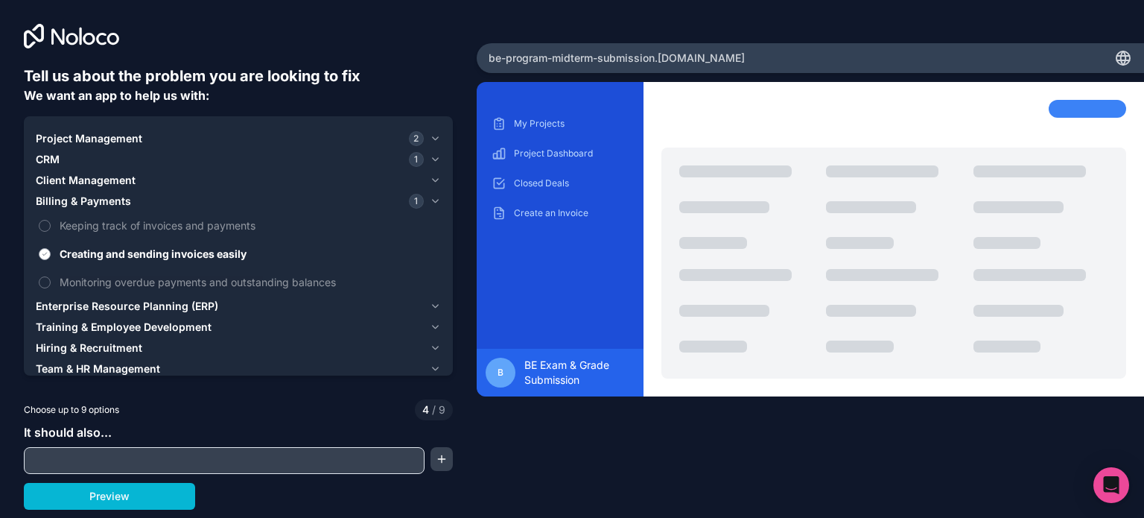
click at [130, 255] on span "Creating and sending invoices easily" at bounding box center [249, 254] width 378 height 16
click at [51, 255] on button "Creating and sending invoices easily" at bounding box center [45, 254] width 12 height 12
click at [119, 276] on span "Monitoring overdue payments and outstanding balances" at bounding box center [249, 282] width 378 height 16
click at [51, 276] on button "Monitoring overdue payments and outstanding balances" at bounding box center [45, 282] width 12 height 12
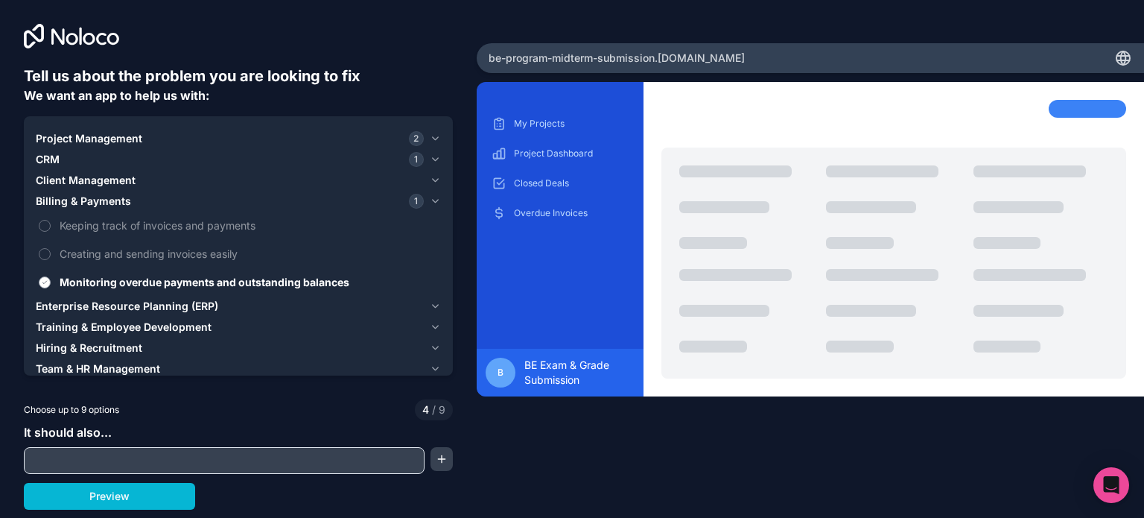
click at [140, 276] on span "Monitoring overdue payments and outstanding balances" at bounding box center [249, 282] width 378 height 16
click at [51, 276] on button "Monitoring overdue payments and outstanding balances" at bounding box center [45, 282] width 12 height 12
click at [118, 299] on span "Enterprise Resource Planning (ERP)" at bounding box center [127, 306] width 183 height 15
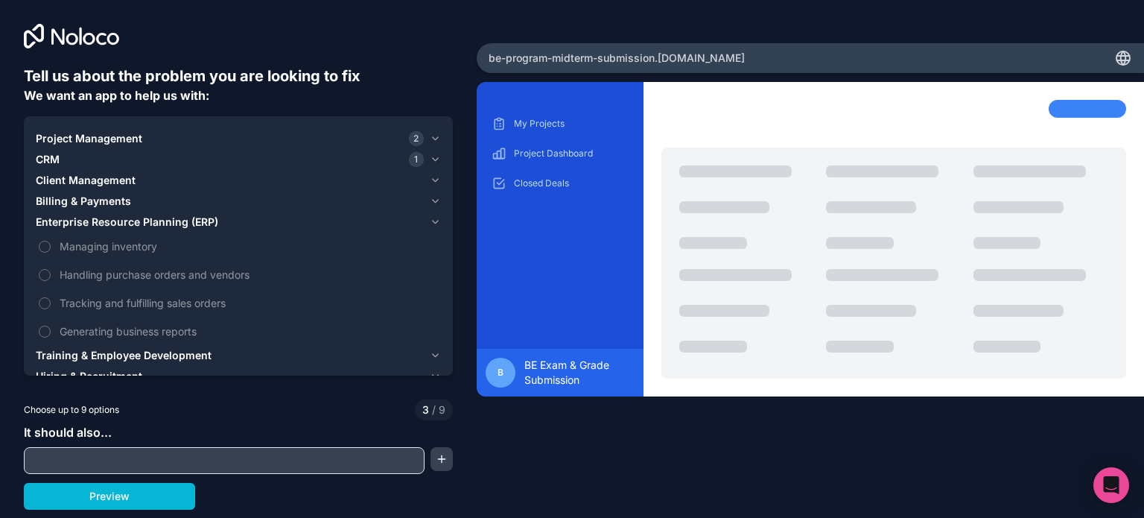
click at [139, 349] on span "Training & Employee Development" at bounding box center [124, 355] width 176 height 15
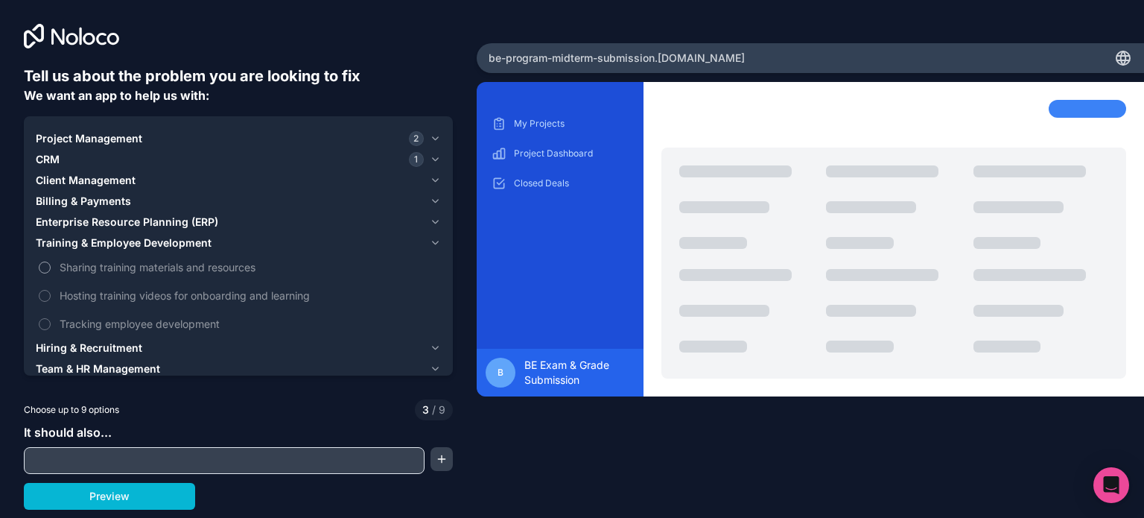
click at [189, 271] on span "Sharing training materials and resources" at bounding box center [249, 267] width 378 height 16
click at [51, 271] on button "Sharing training materials and resources" at bounding box center [45, 267] width 12 height 12
click at [181, 271] on span "Sharing training materials and resources" at bounding box center [249, 267] width 378 height 16
click at [51, 271] on button "Sharing training materials and resources" at bounding box center [45, 267] width 12 height 12
click at [168, 291] on span "Hosting training videos for onboarding and learning" at bounding box center [249, 296] width 378 height 16
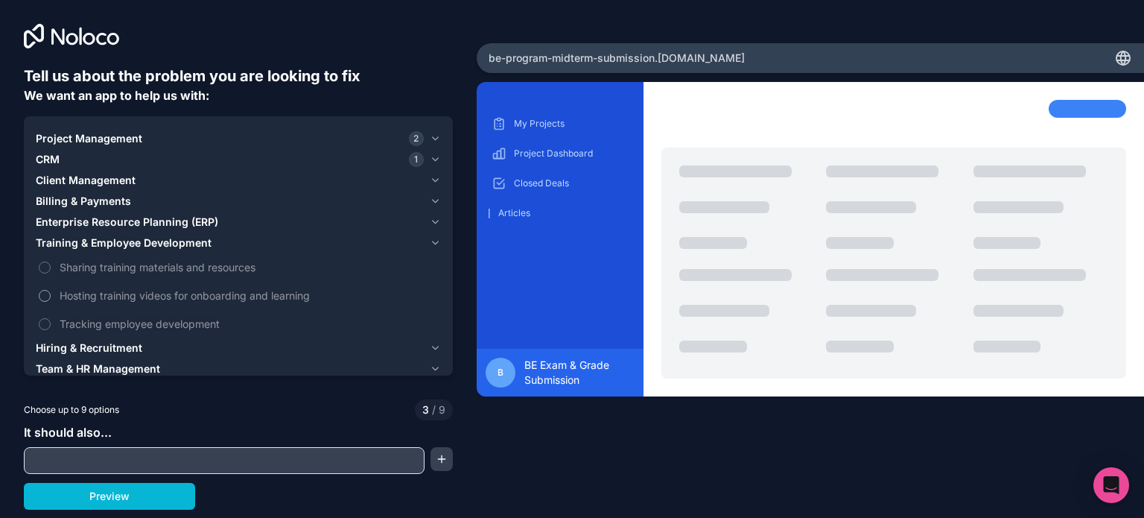
click at [51, 291] on button "Hosting training videos for onboarding and learning" at bounding box center [45, 296] width 12 height 12
click at [161, 295] on span "Hosting training videos for onboarding and learning" at bounding box center [249, 296] width 378 height 16
click at [51, 295] on button "Hosting training videos for onboarding and learning" at bounding box center [45, 296] width 12 height 12
click at [150, 318] on span "Tracking employee development" at bounding box center [249, 324] width 378 height 16
click at [51, 318] on button "Tracking employee development" at bounding box center [45, 324] width 12 height 12
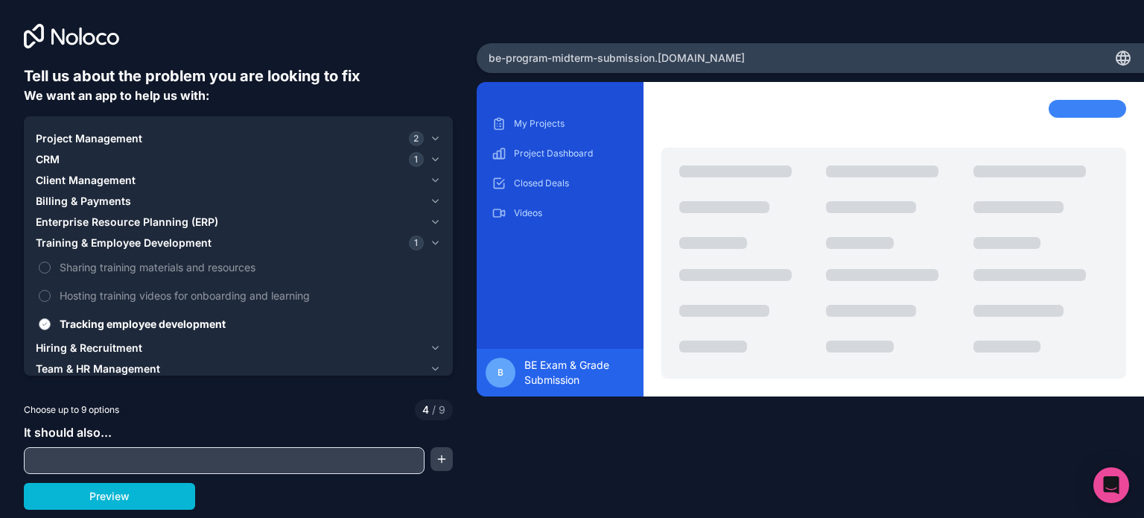
click at [144, 321] on span "Tracking employee development" at bounding box center [249, 324] width 378 height 16
click at [51, 321] on button "Tracking employee development" at bounding box center [45, 324] width 12 height 12
click at [123, 337] on button "Hiring & Recruitment" at bounding box center [238, 347] width 405 height 21
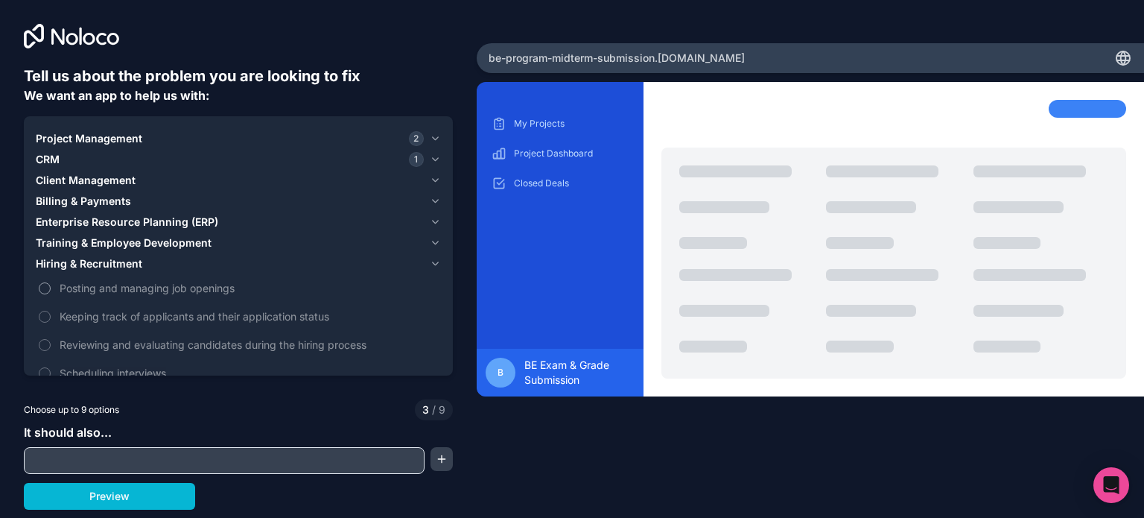
click at [162, 291] on span "Posting and managing job openings" at bounding box center [249, 288] width 378 height 16
click at [51, 291] on button "Posting and managing job openings" at bounding box center [45, 288] width 12 height 12
click at [151, 286] on span "Posting and managing job openings" at bounding box center [249, 288] width 378 height 16
click at [51, 286] on button "Posting and managing job openings" at bounding box center [45, 288] width 12 height 12
click at [132, 311] on span "Keeping track of applicants and their application status" at bounding box center [249, 316] width 378 height 16
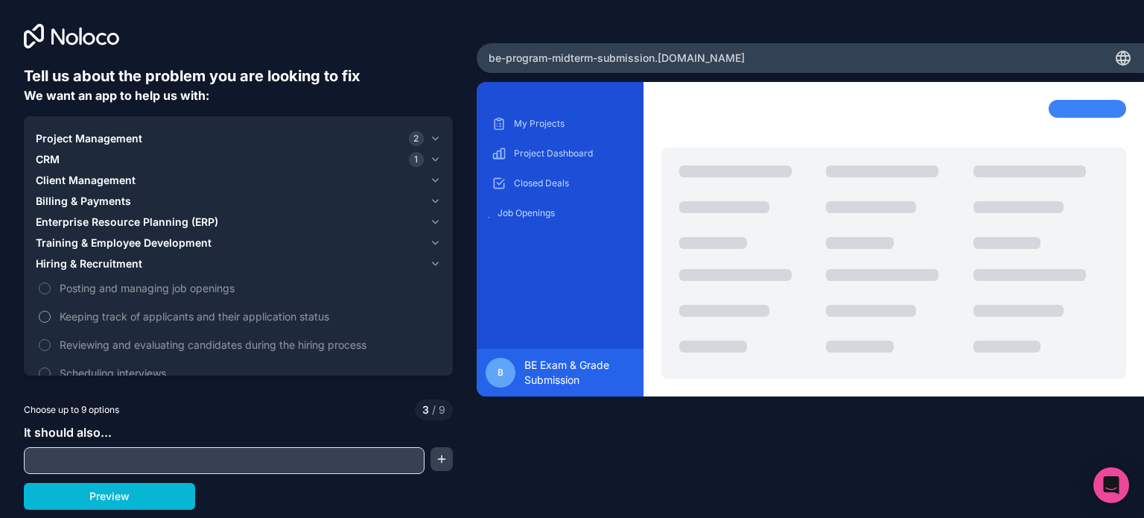
click at [51, 311] on button "Keeping track of applicants and their application status" at bounding box center [45, 317] width 12 height 12
click at [125, 317] on span "Keeping track of applicants and their application status" at bounding box center [249, 316] width 378 height 16
click at [51, 317] on button "Keeping track of applicants and their application status" at bounding box center [45, 317] width 12 height 12
click at [116, 337] on span "Reviewing and evaluating candidates during the hiring process" at bounding box center [249, 345] width 378 height 16
click at [51, 339] on button "Reviewing and evaluating candidates during the hiring process" at bounding box center [45, 345] width 12 height 12
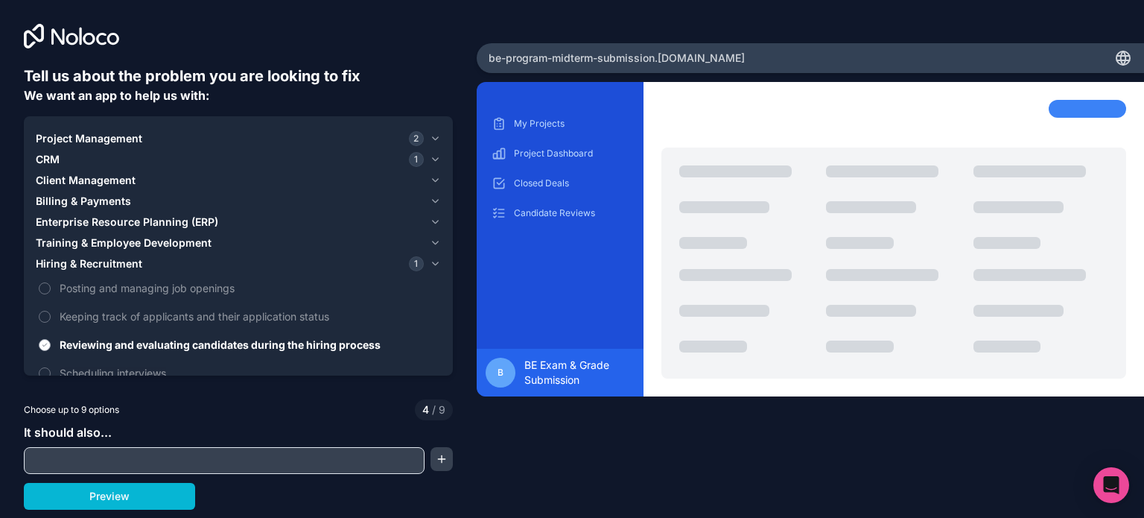
click at [115, 337] on span "Reviewing and evaluating candidates during the hiring process" at bounding box center [249, 345] width 378 height 16
click at [51, 339] on button "Reviewing and evaluating candidates during the hiring process" at bounding box center [45, 345] width 12 height 12
click at [104, 368] on span "Scheduling interviews" at bounding box center [249, 373] width 378 height 16
click at [51, 368] on button "Scheduling interviews" at bounding box center [45, 373] width 12 height 12
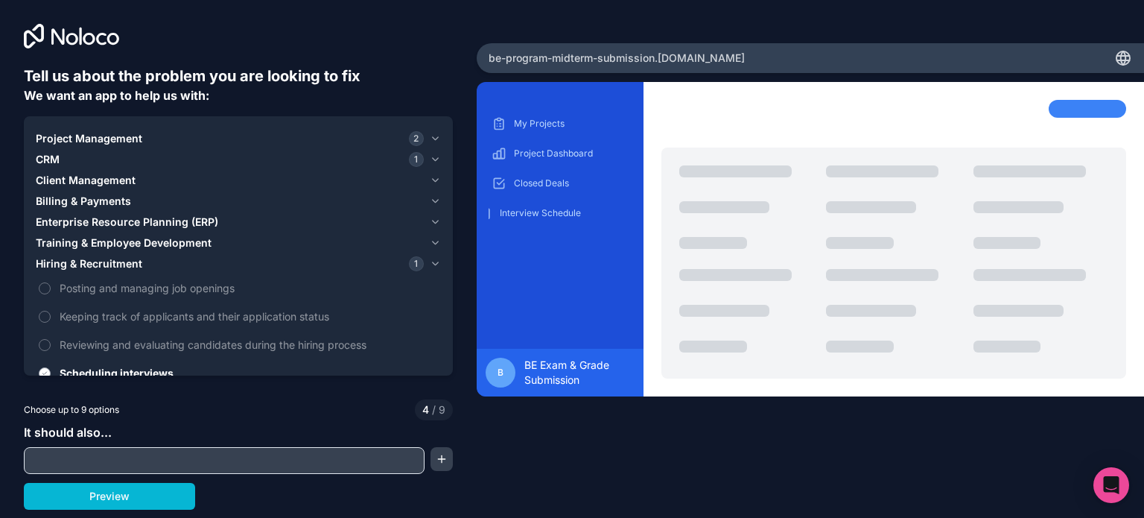
scroll to position [3, 0]
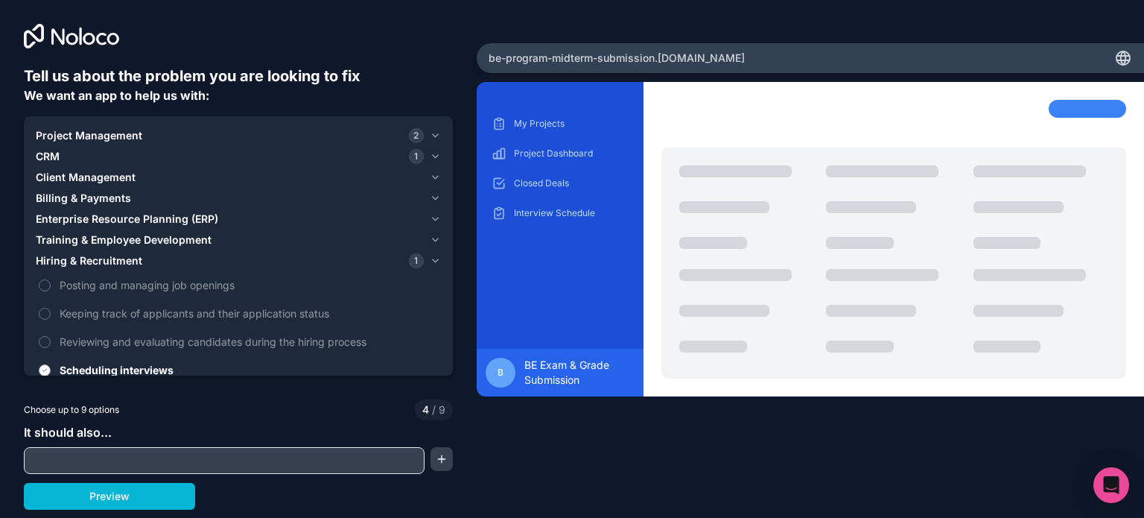
click at [95, 364] on span "Scheduling interviews" at bounding box center [249, 370] width 378 height 16
click at [51, 364] on button "Scheduling interviews" at bounding box center [45, 370] width 12 height 12
click at [352, 254] on div "Hiring & Recruitment" at bounding box center [230, 260] width 388 height 15
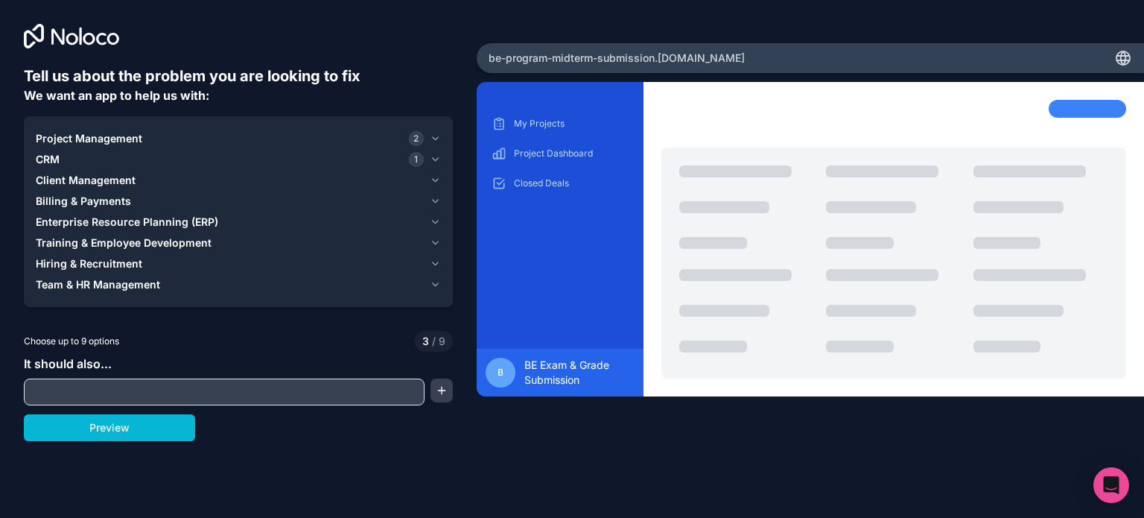
click at [203, 297] on div "Project Management 2 CRM 1 Client Management Billing & Payments Enterprise Reso…" at bounding box center [238, 211] width 429 height 191
click at [194, 290] on div "Team & HR Management" at bounding box center [230, 284] width 388 height 15
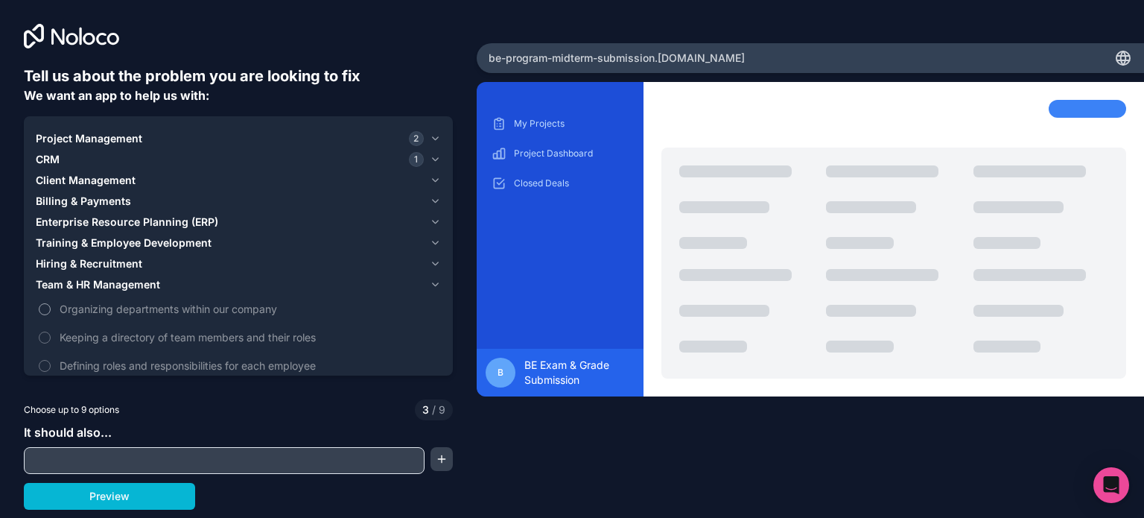
click at [182, 308] on span "Organizing departments within our company" at bounding box center [249, 309] width 378 height 16
click at [51, 308] on button "Organizing departments within our company" at bounding box center [45, 309] width 12 height 12
click at [210, 309] on span "Organizing departments within our company" at bounding box center [249, 309] width 378 height 16
click at [51, 309] on button "Organizing departments within our company" at bounding box center [45, 309] width 12 height 12
click at [192, 330] on span "Keeping a directory of team members and their roles" at bounding box center [249, 337] width 378 height 16
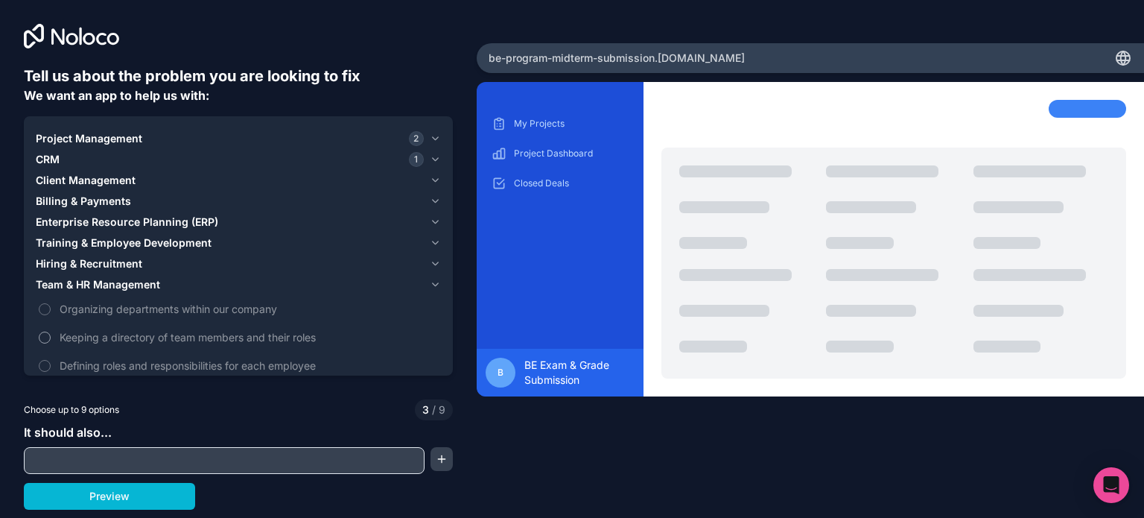
click at [51, 332] on button "Keeping a directory of team members and their roles" at bounding box center [45, 338] width 12 height 12
click at [182, 334] on span "Keeping a directory of team members and their roles" at bounding box center [249, 337] width 378 height 16
click at [51, 334] on button "Keeping a directory of team members and their roles" at bounding box center [45, 338] width 12 height 12
click at [173, 352] on label "Defining roles and responsibilities for each employee" at bounding box center [238, 366] width 405 height 28
click at [51, 360] on button "Defining roles and responsibilities for each employee" at bounding box center [45, 366] width 12 height 12
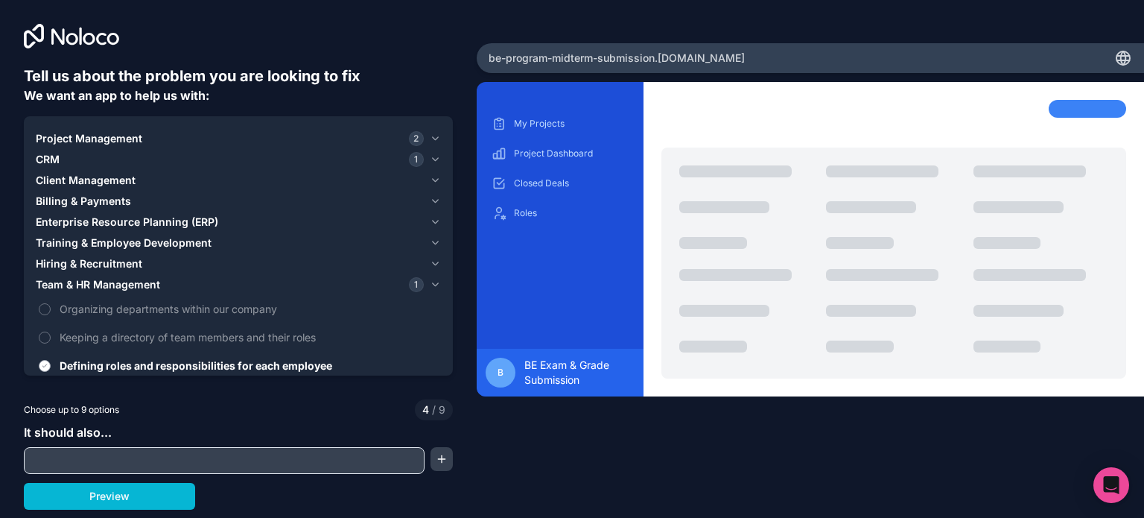
click at [173, 352] on label "Defining roles and responsibilities for each employee" at bounding box center [238, 366] width 405 height 28
click at [51, 360] on button "Defining roles and responsibilities for each employee" at bounding box center [45, 366] width 12 height 12
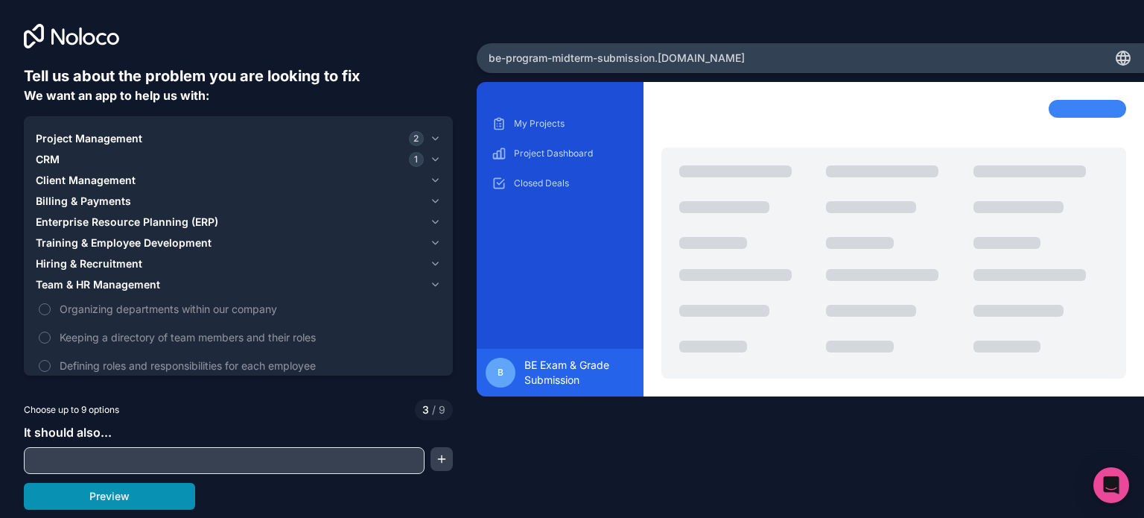
click at [145, 492] on button "Preview" at bounding box center [109, 496] width 171 height 27
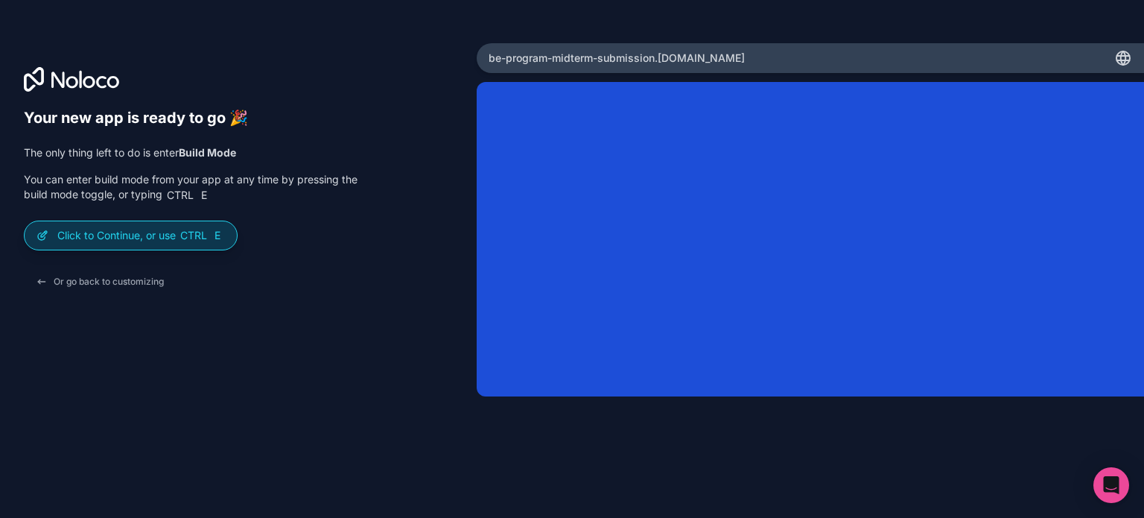
click at [99, 244] on div "Click to Continue, or use Ctrl E" at bounding box center [131, 235] width 212 height 28
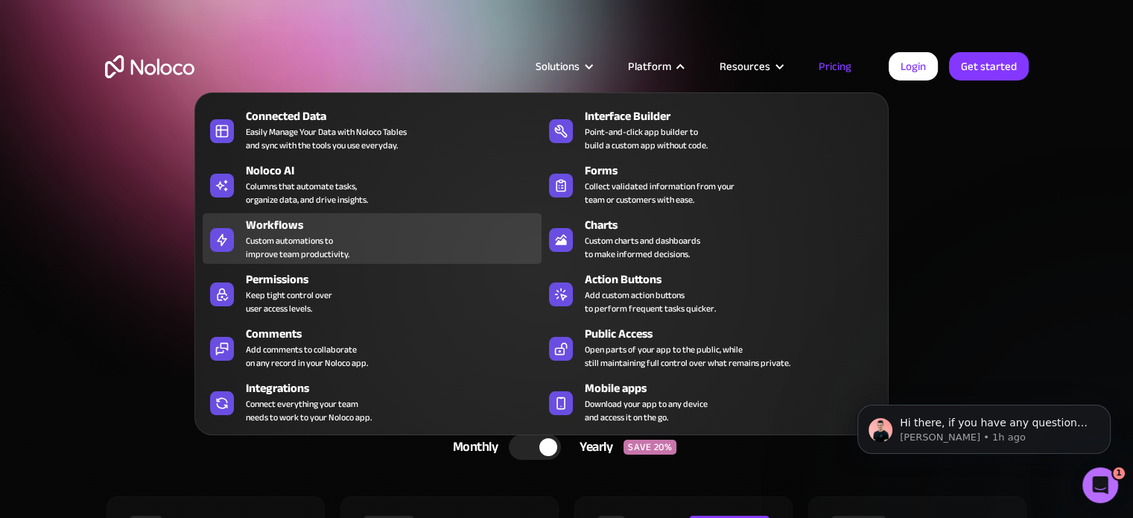
click at [334, 238] on div "Custom automations to improve team productivity." at bounding box center [298, 247] width 104 height 27
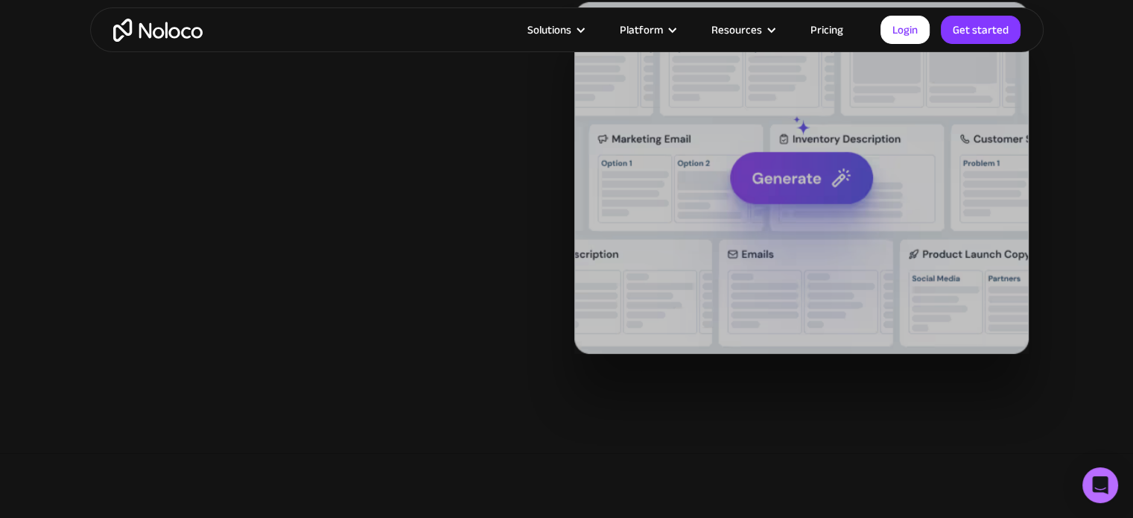
scroll to position [2235, 0]
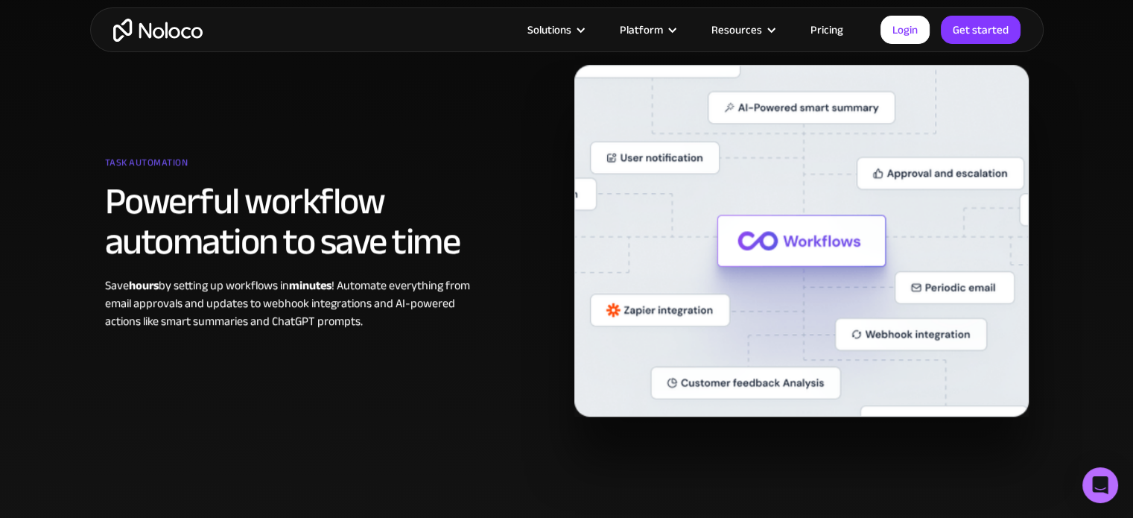
scroll to position [968, 0]
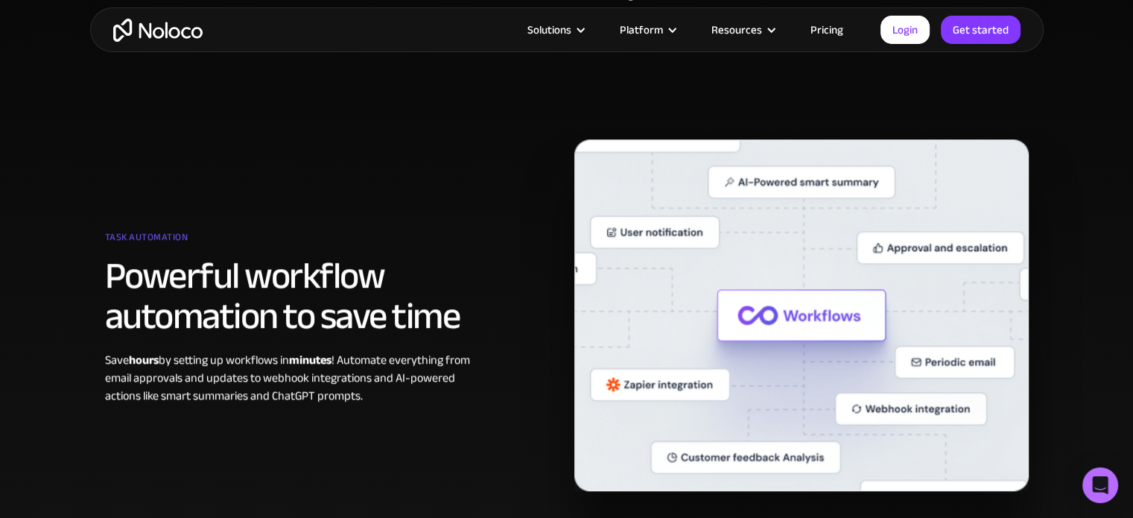
click at [384, 192] on div "Task automation Powerful workflow automation to save time Save hours by setting…" at bounding box center [567, 315] width 939 height 352
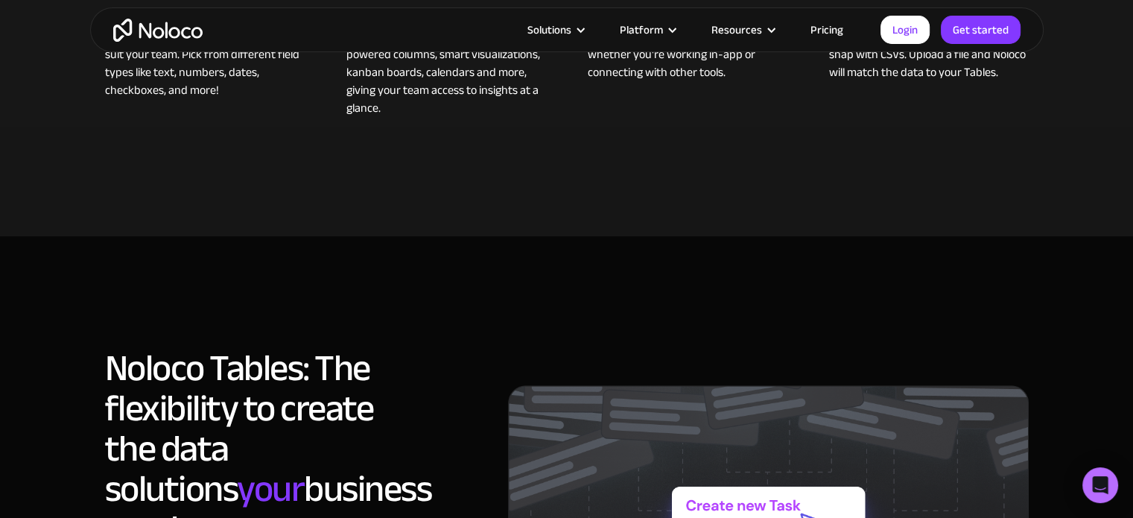
scroll to position [521, 0]
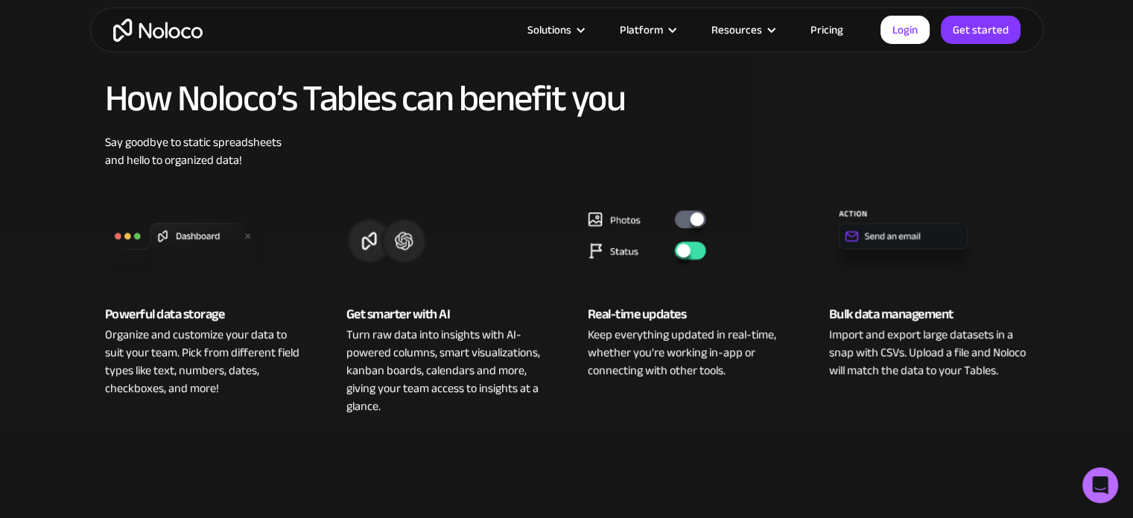
click at [267, 104] on h2 "How Noloco’s Tables can benefit you" at bounding box center [567, 98] width 924 height 40
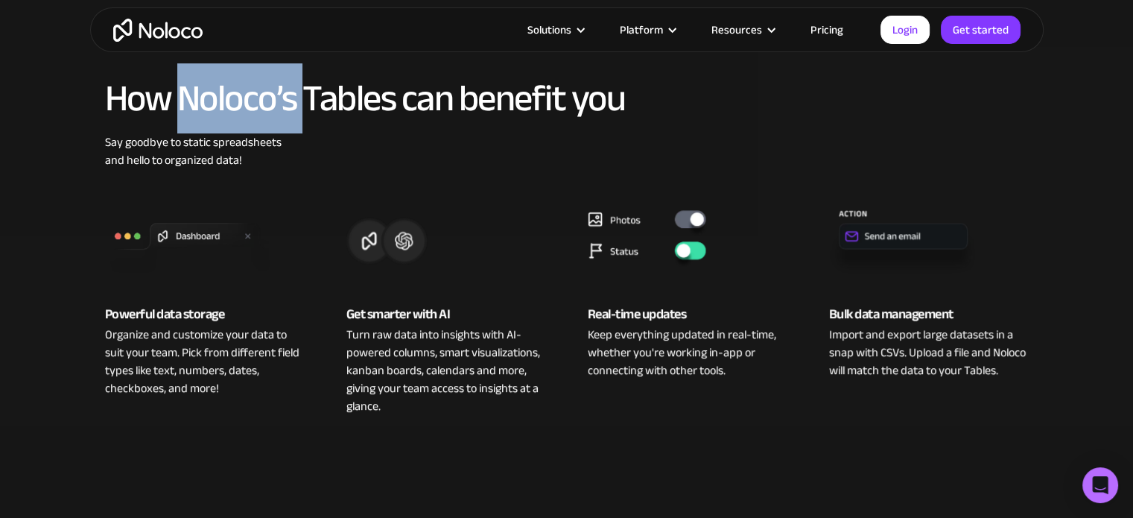
click at [267, 104] on h2 "How Noloco’s Tables can benefit you" at bounding box center [567, 98] width 924 height 40
click at [327, 98] on h2 "How Noloco’s Tables can benefit you" at bounding box center [567, 98] width 924 height 40
copy h2 "Noloco’s Tables"
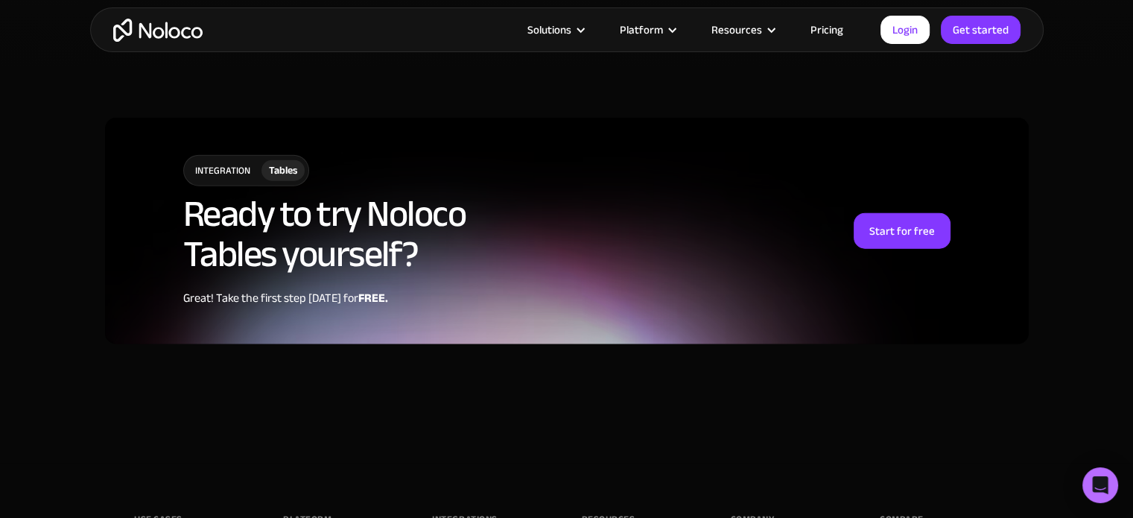
scroll to position [4172, 0]
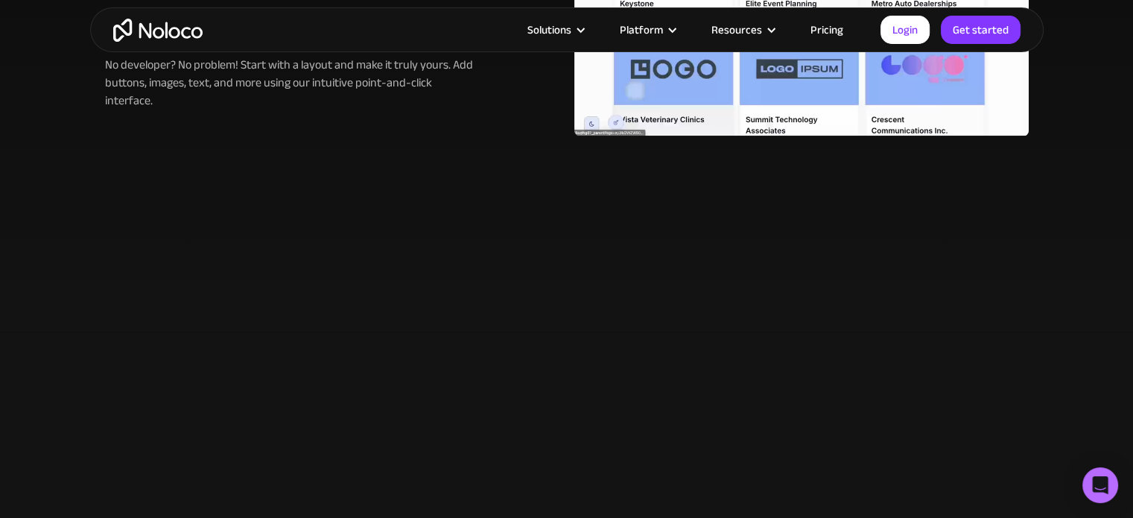
scroll to position [1266, 0]
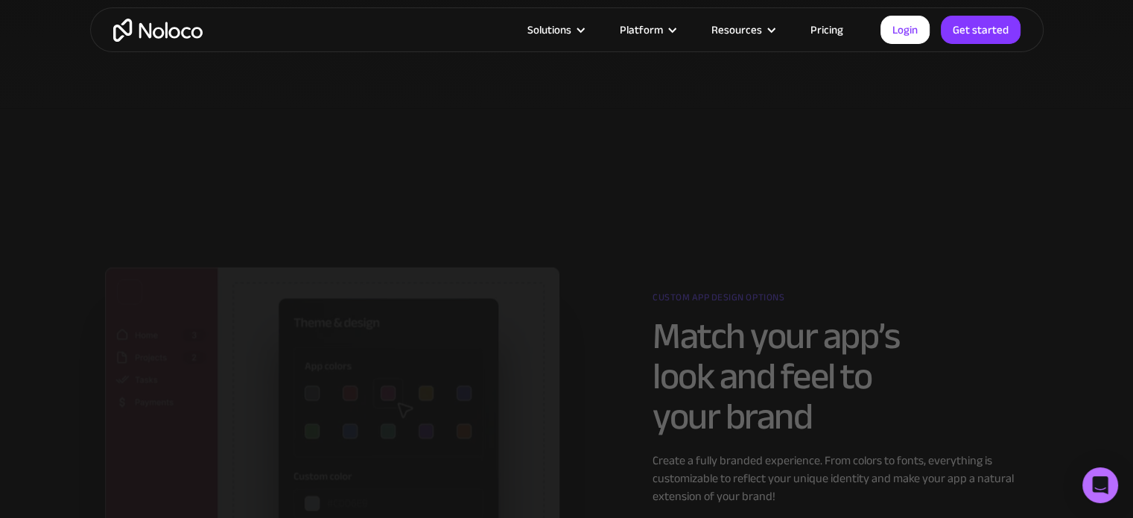
click at [413, 267] on img at bounding box center [332, 416] width 454 height 298
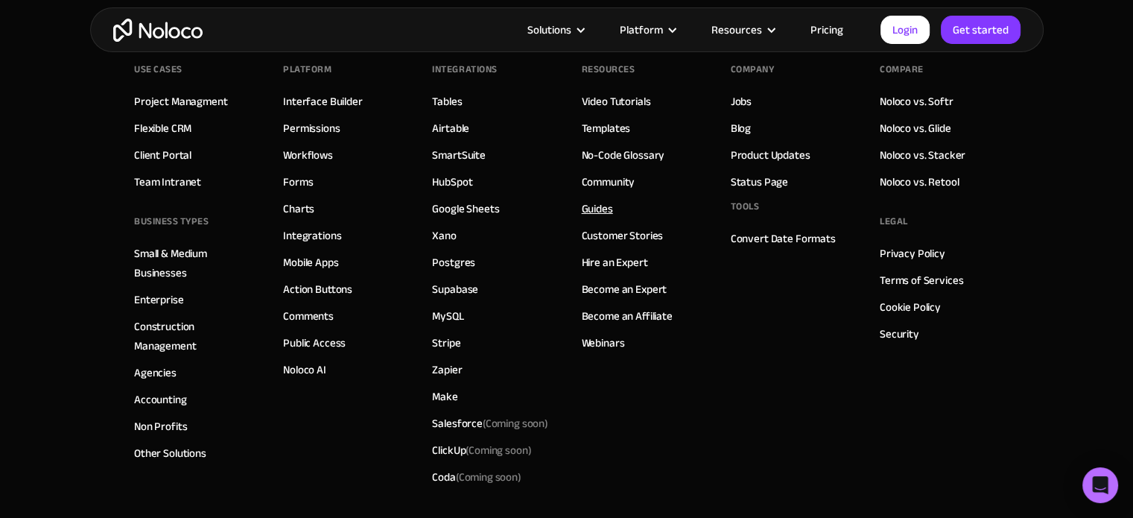
scroll to position [5800, 0]
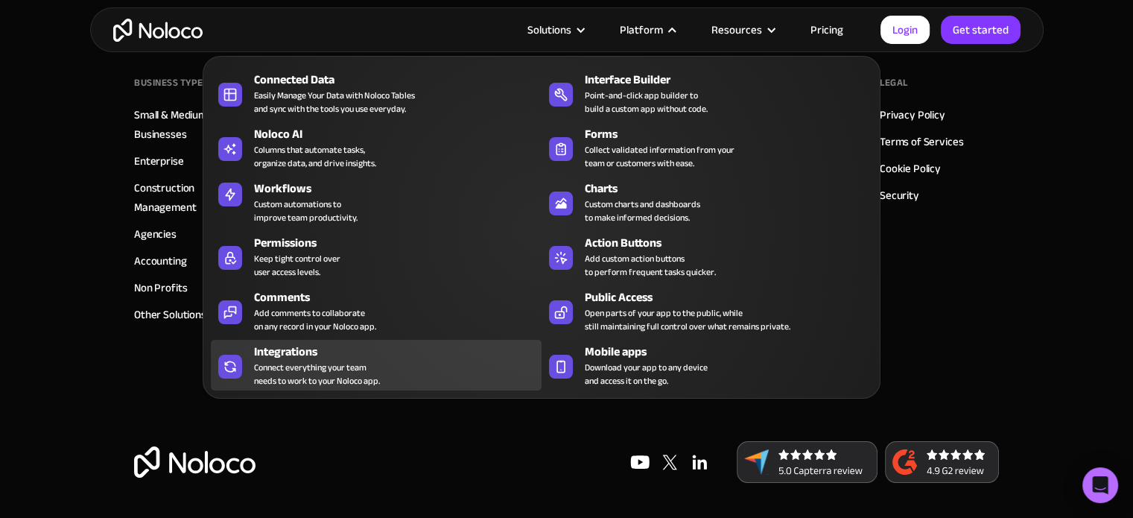
click at [345, 357] on div "Integrations" at bounding box center [401, 352] width 294 height 18
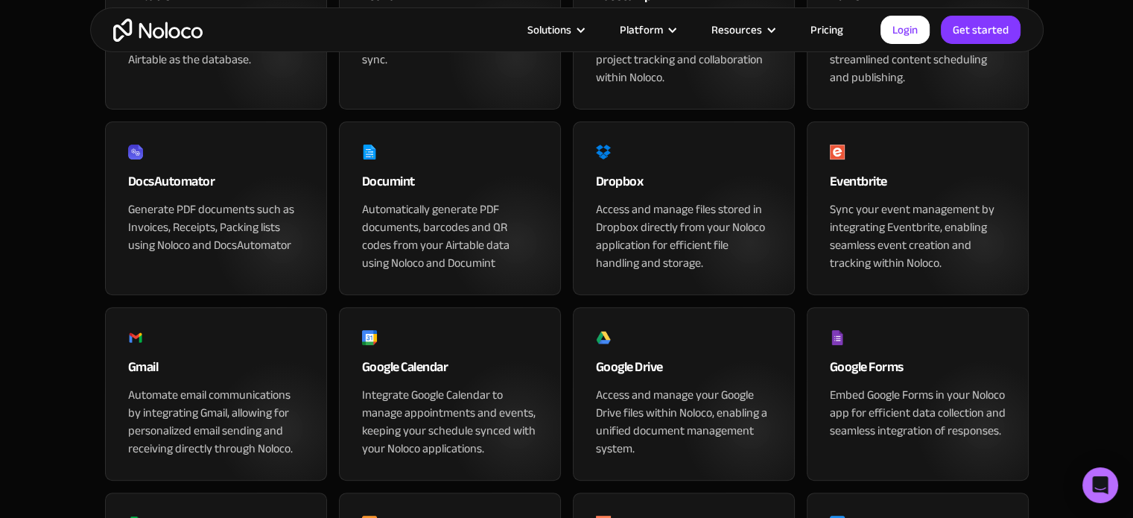
scroll to position [447, 0]
